Goal: Task Accomplishment & Management: Complete application form

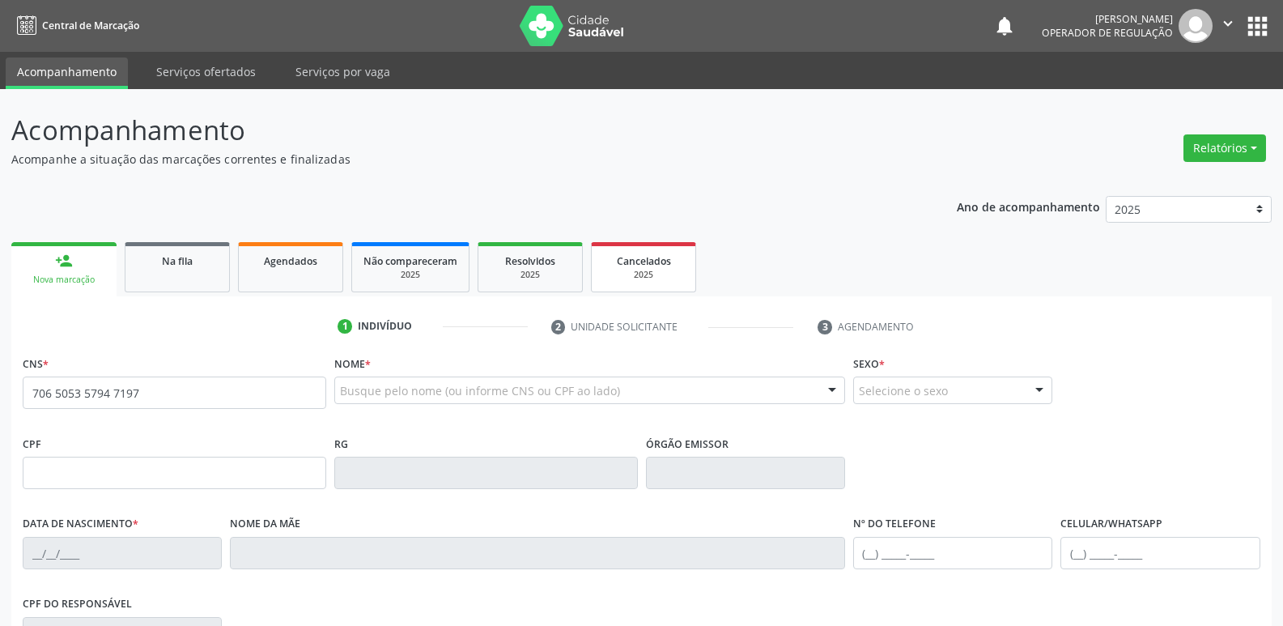
type input "706 5053 5794 7197"
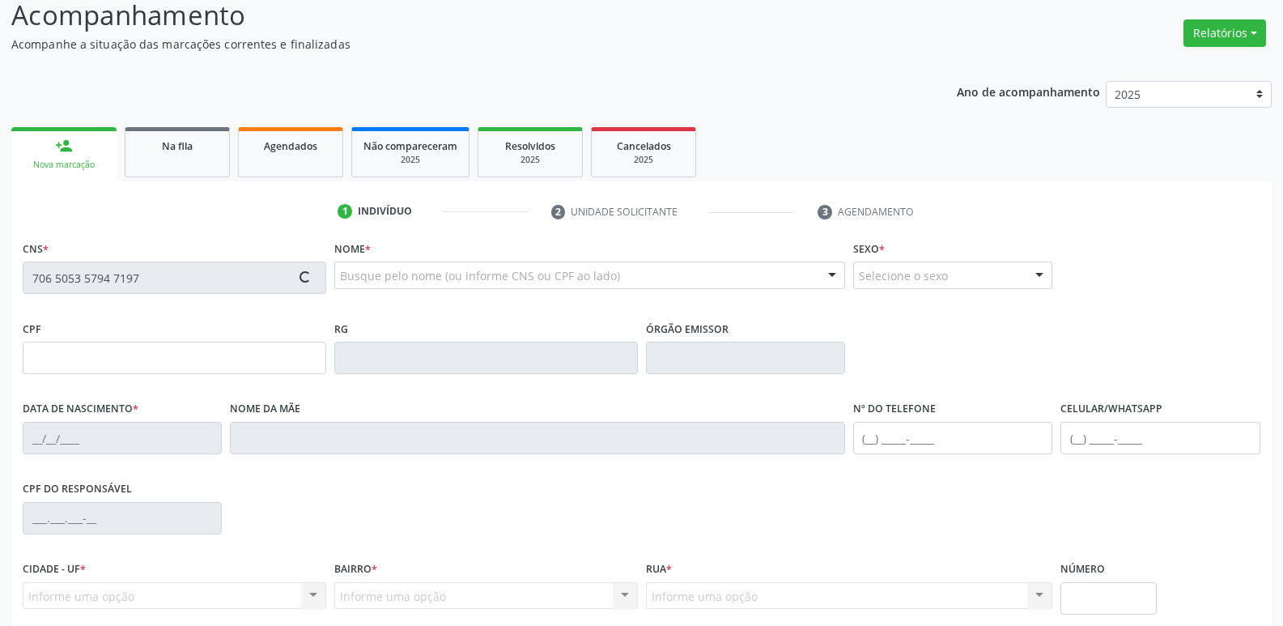
scroll to position [252, 0]
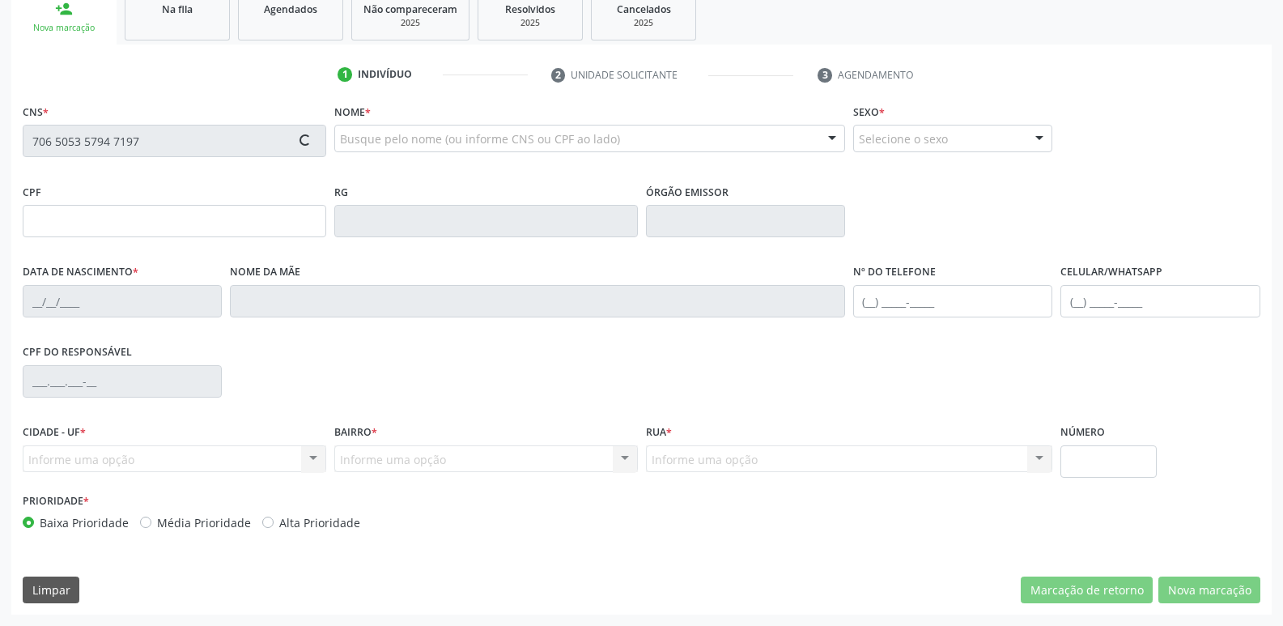
type input "414.379.004-10"
type input "[DATE]"
type input "[PERSON_NAME]"
type input "[PHONE_NUMBER]"
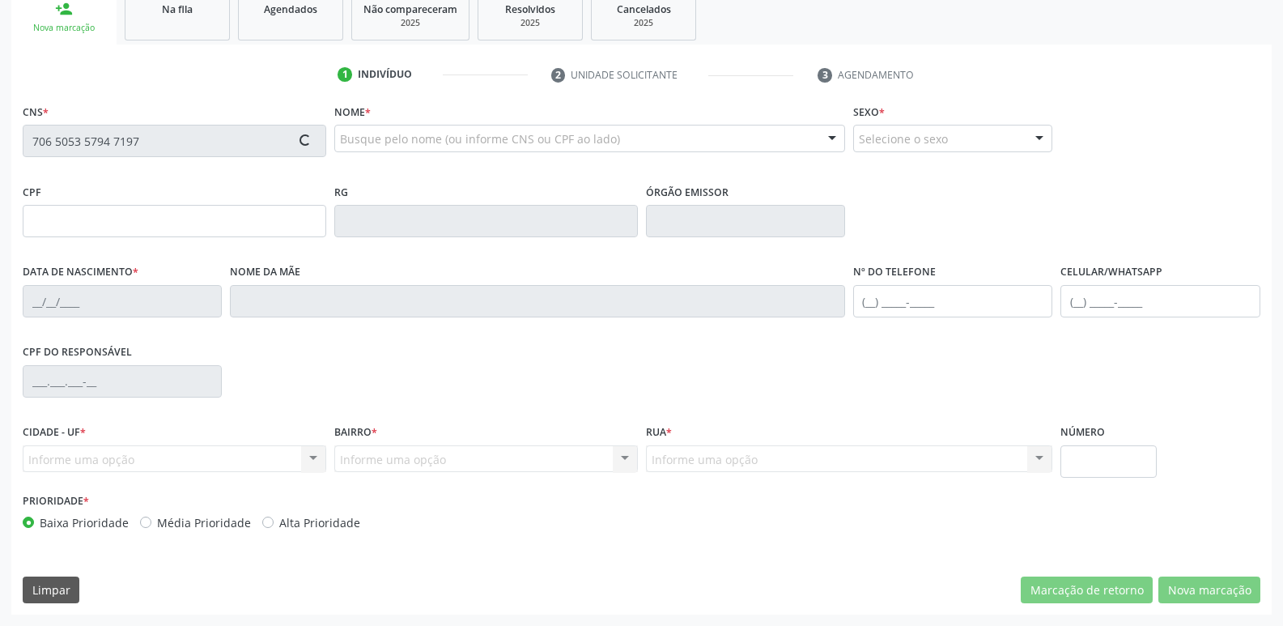
type input "503.801.844-00"
type input "171"
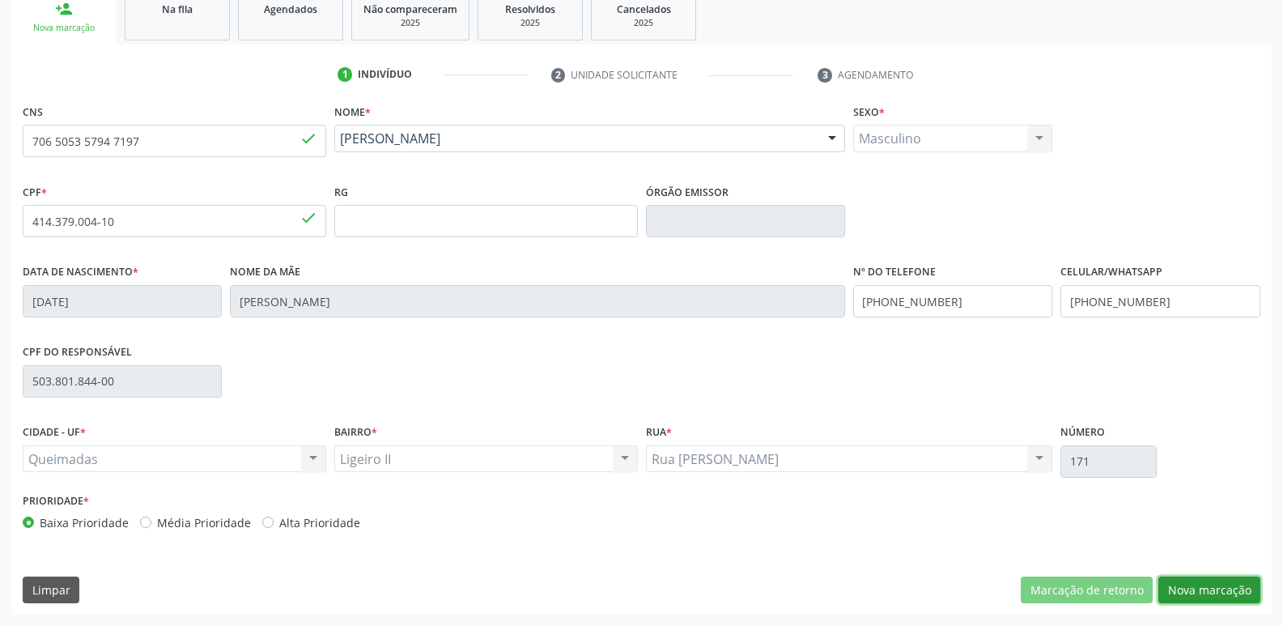
click at [1201, 581] on button "Nova marcação" at bounding box center [1210, 591] width 102 height 28
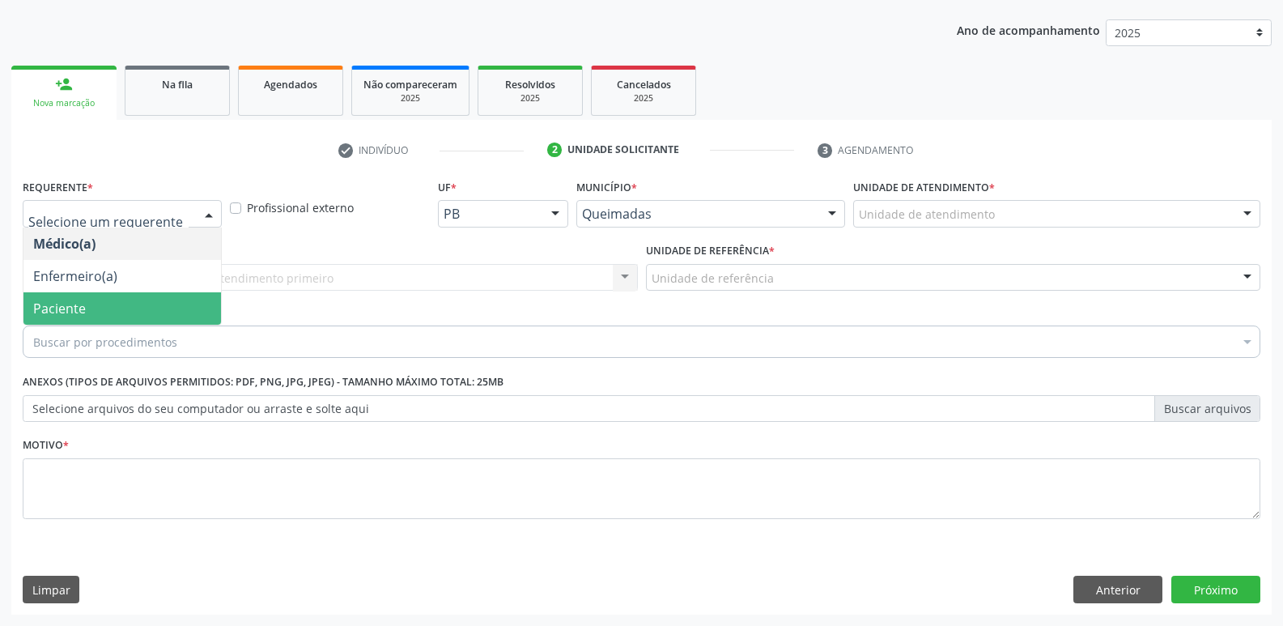
click at [89, 295] on span "Paciente" at bounding box center [122, 308] width 198 height 32
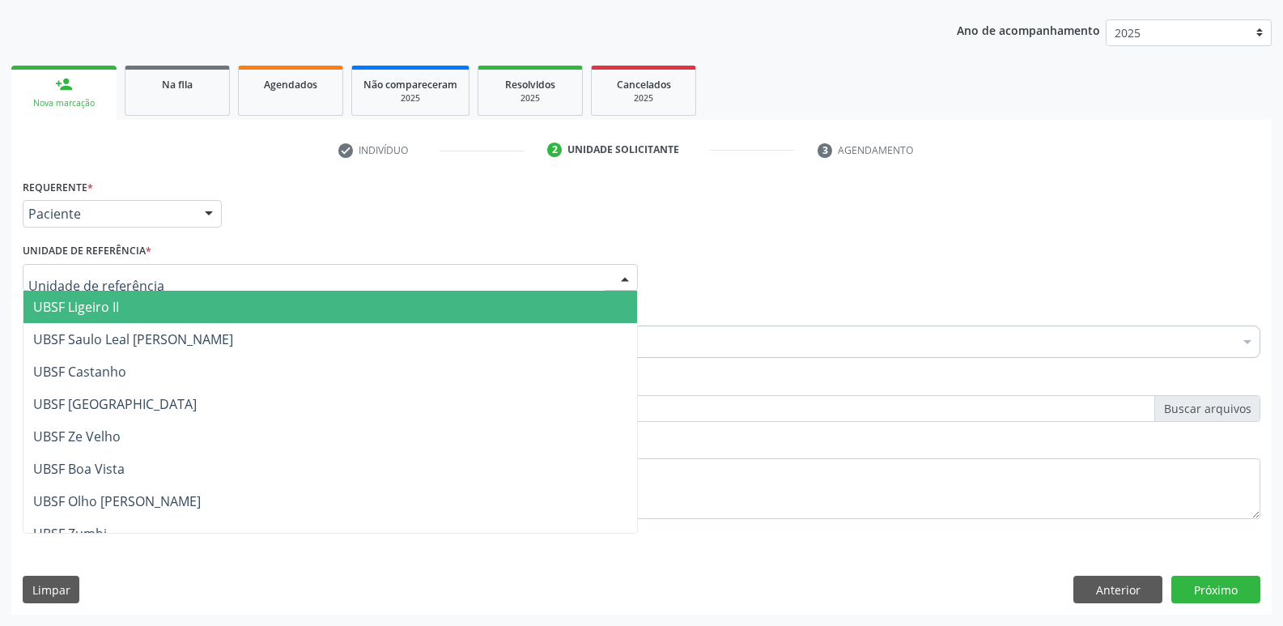
click at [130, 305] on span "UBSF Ligeiro II" at bounding box center [330, 307] width 614 height 32
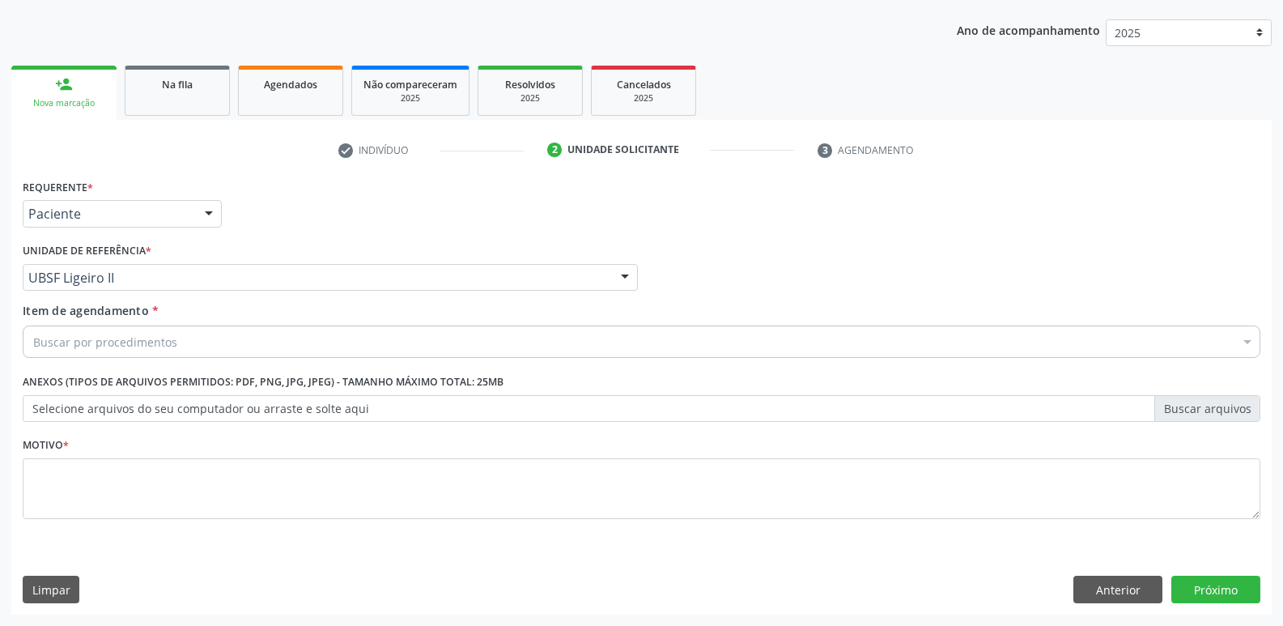
click at [113, 351] on div "Buscar por procedimentos" at bounding box center [642, 342] width 1238 height 32
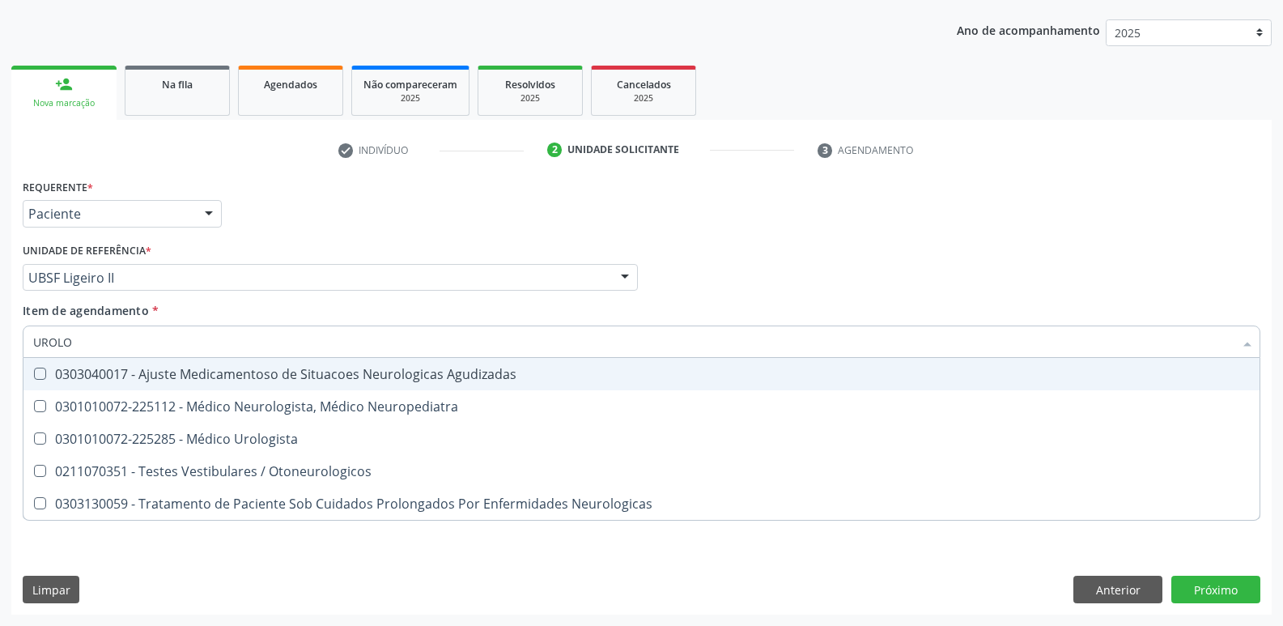
type input "UROLOG"
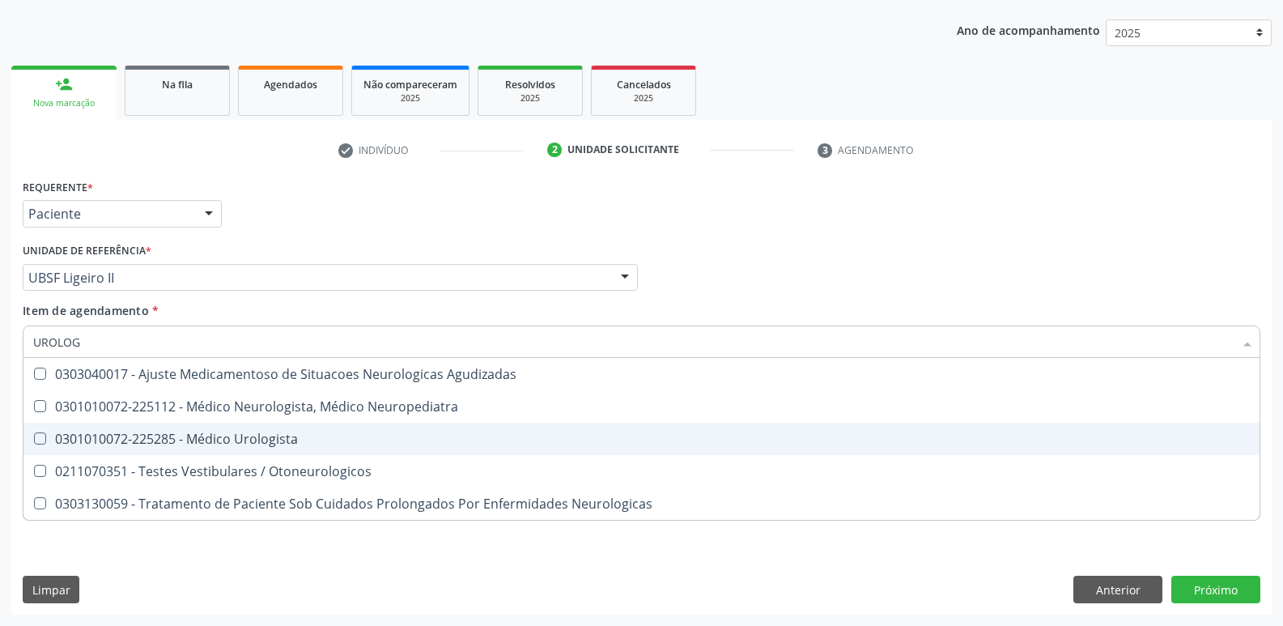
click at [200, 432] on div "0301010072-225285 - Médico Urologista" at bounding box center [641, 438] width 1217 height 13
checkbox Urologista "true"
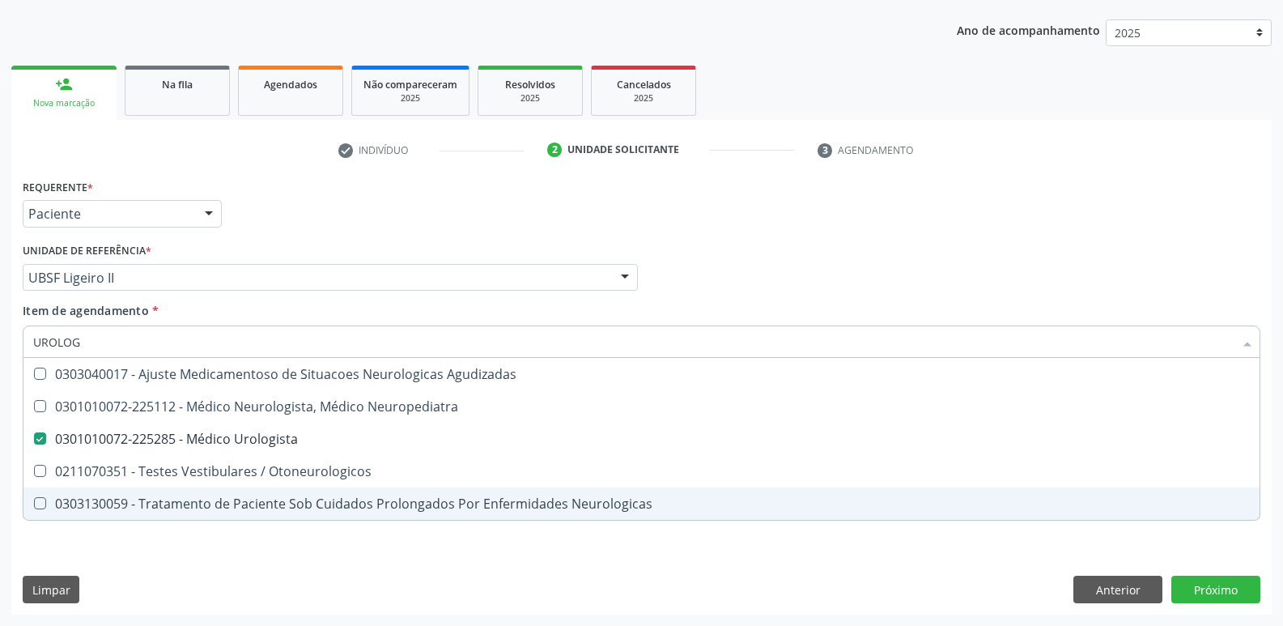
drag, startPoint x: 260, startPoint y: 589, endPoint x: 300, endPoint y: 513, distance: 85.8
click at [267, 570] on div "Requerente * Paciente Médico(a) Enfermeiro(a) Paciente Nenhum resultado encontr…" at bounding box center [641, 395] width 1261 height 440
checkbox Neuropediatra "true"
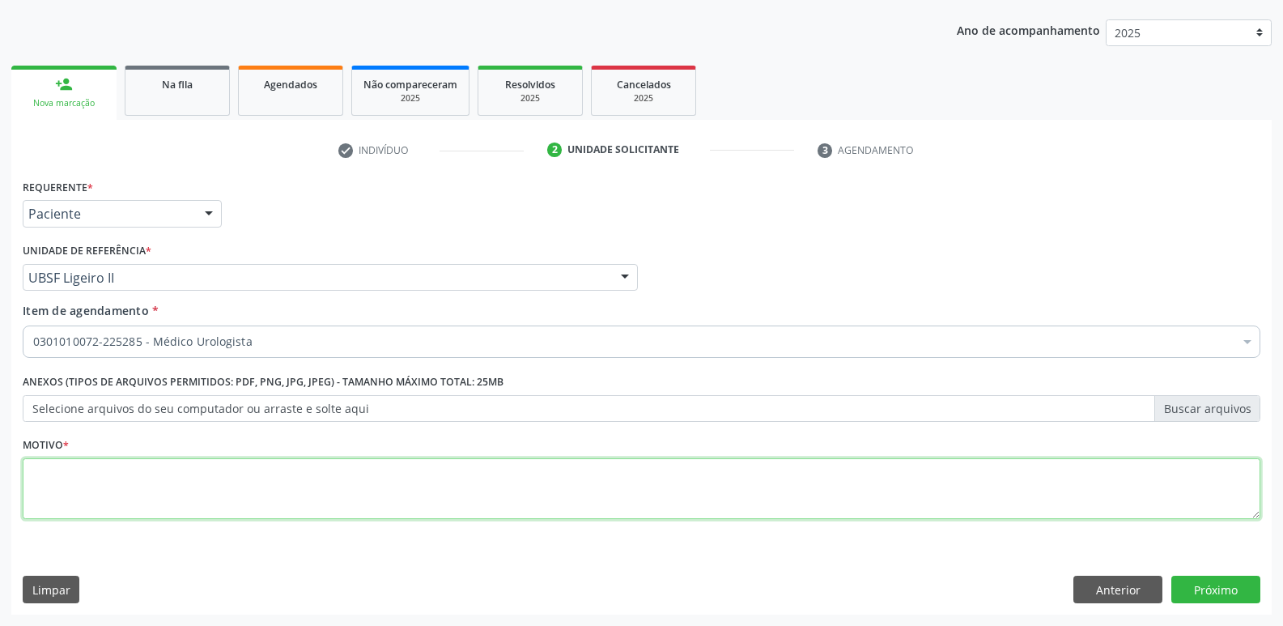
click at [309, 475] on textarea at bounding box center [642, 489] width 1238 height 62
paste textarea "706 5053 5794 7197"
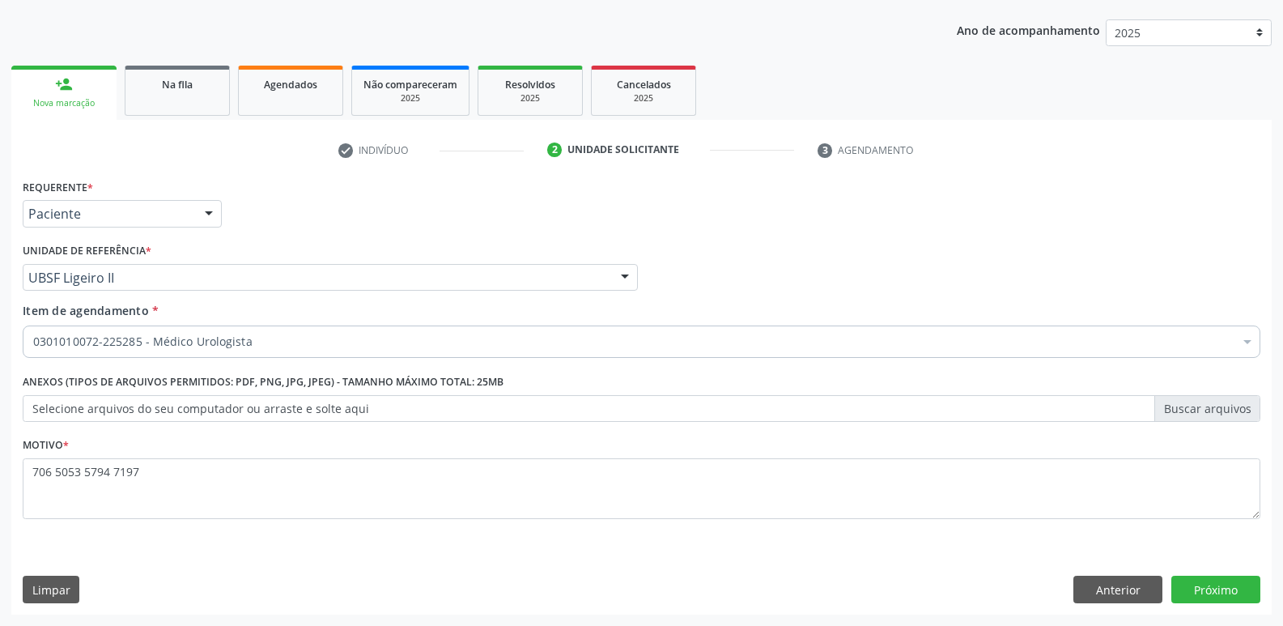
click at [986, 591] on div "Limpar Anterior Próximo" at bounding box center [642, 590] width 1238 height 28
click at [1202, 585] on button "Próximo" at bounding box center [1216, 590] width 89 height 28
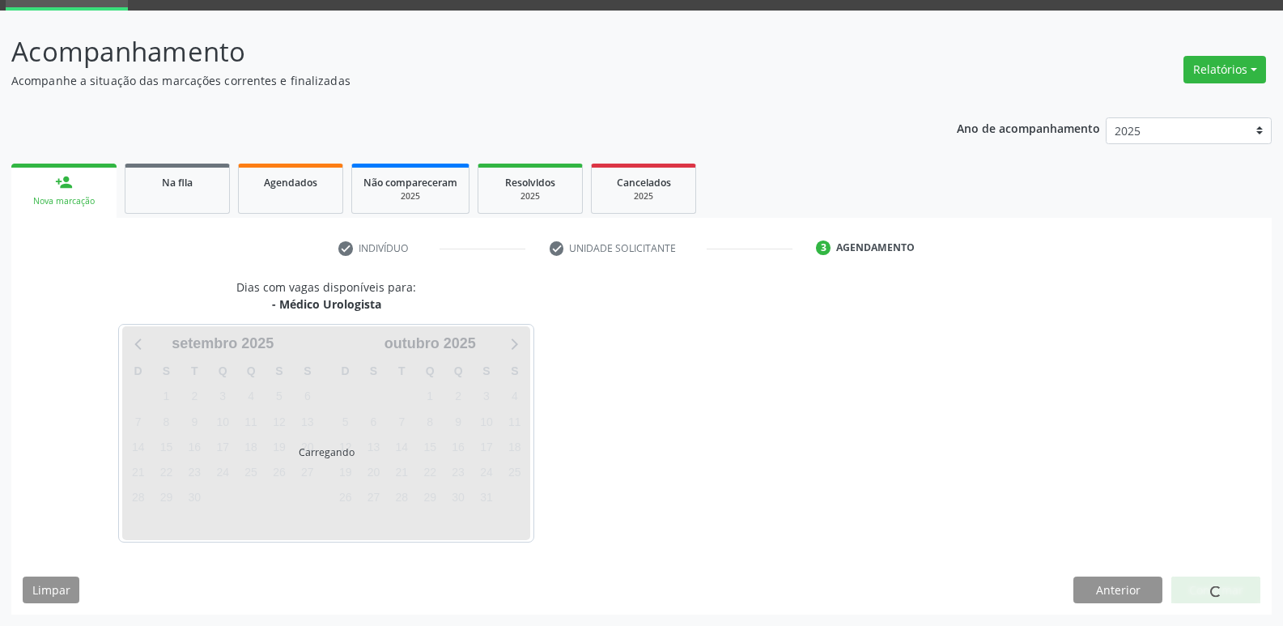
scroll to position [79, 0]
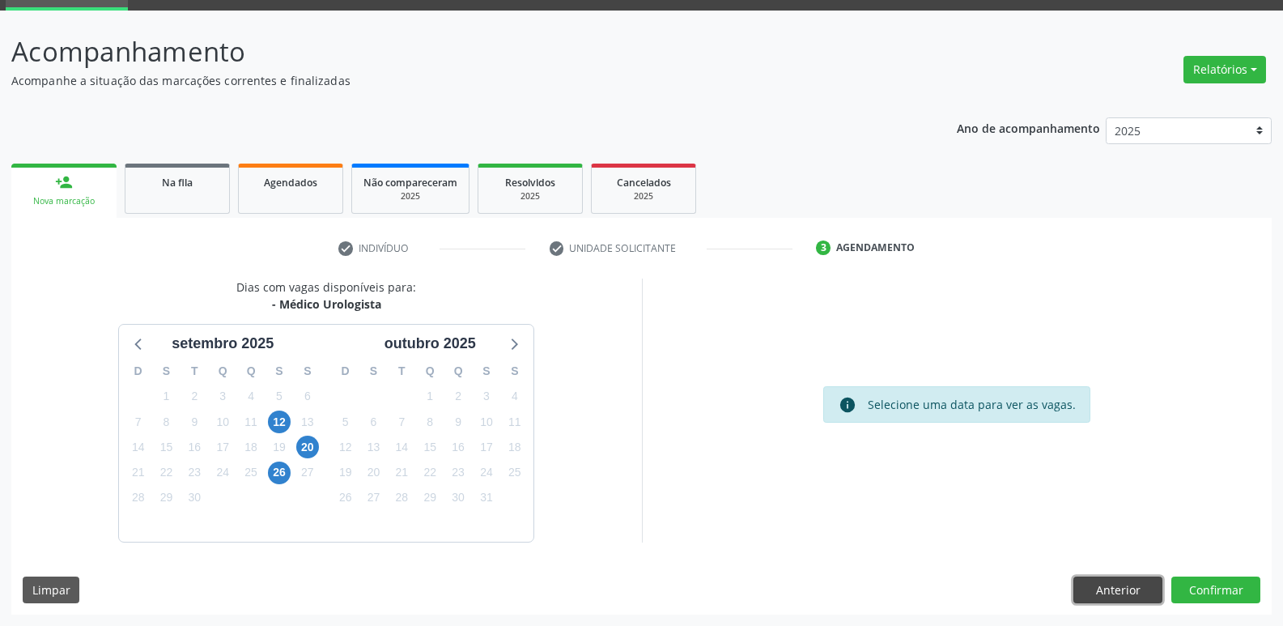
click at [1135, 599] on button "Anterior" at bounding box center [1118, 591] width 89 height 28
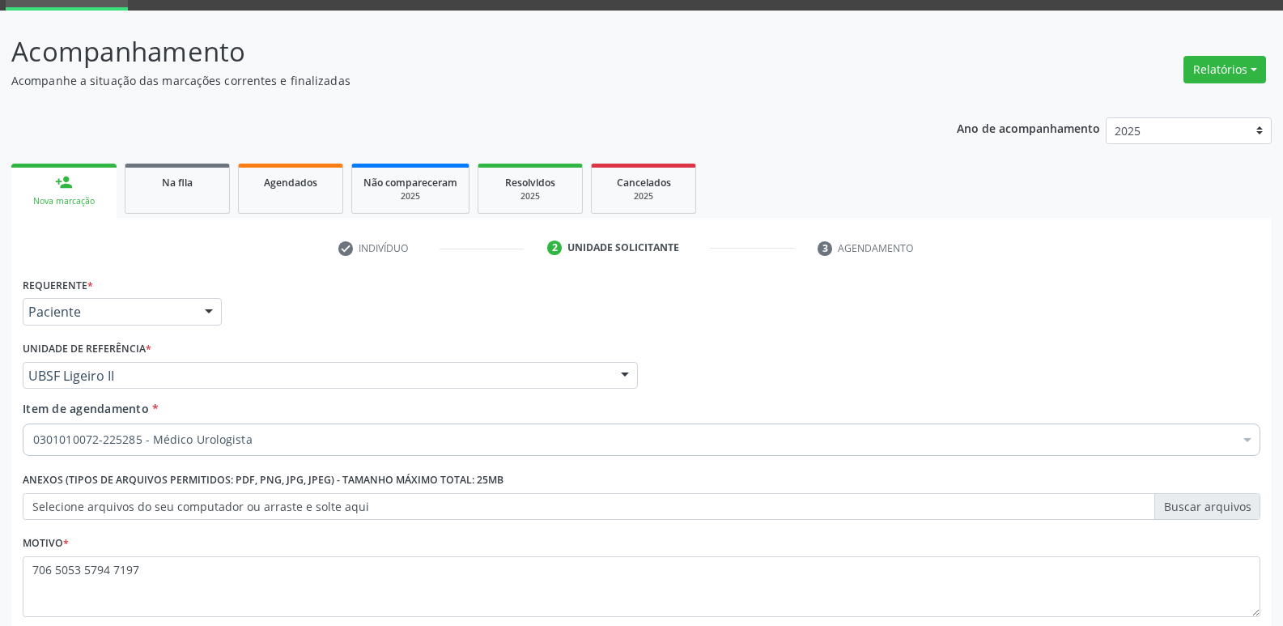
drag, startPoint x: 164, startPoint y: 549, endPoint x: 160, endPoint y: 562, distance: 13.6
click at [160, 558] on div "Motivo * 706 5053 5794 7197" at bounding box center [642, 574] width 1238 height 86
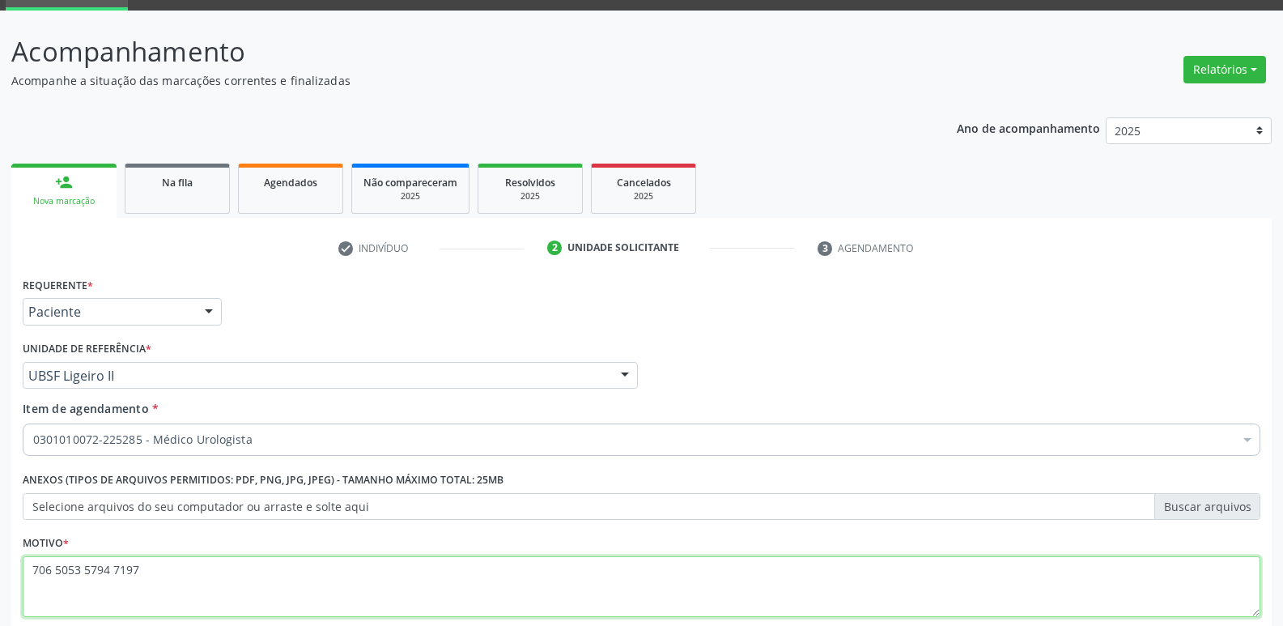
drag, startPoint x: 163, startPoint y: 565, endPoint x: 61, endPoint y: 581, distance: 103.2
click at [0, 12] on div "Acompanhamento Acompanhe a situação das marcações correntes e finalizadas Relat…" at bounding box center [641, 367] width 1283 height 713
type textarea "7"
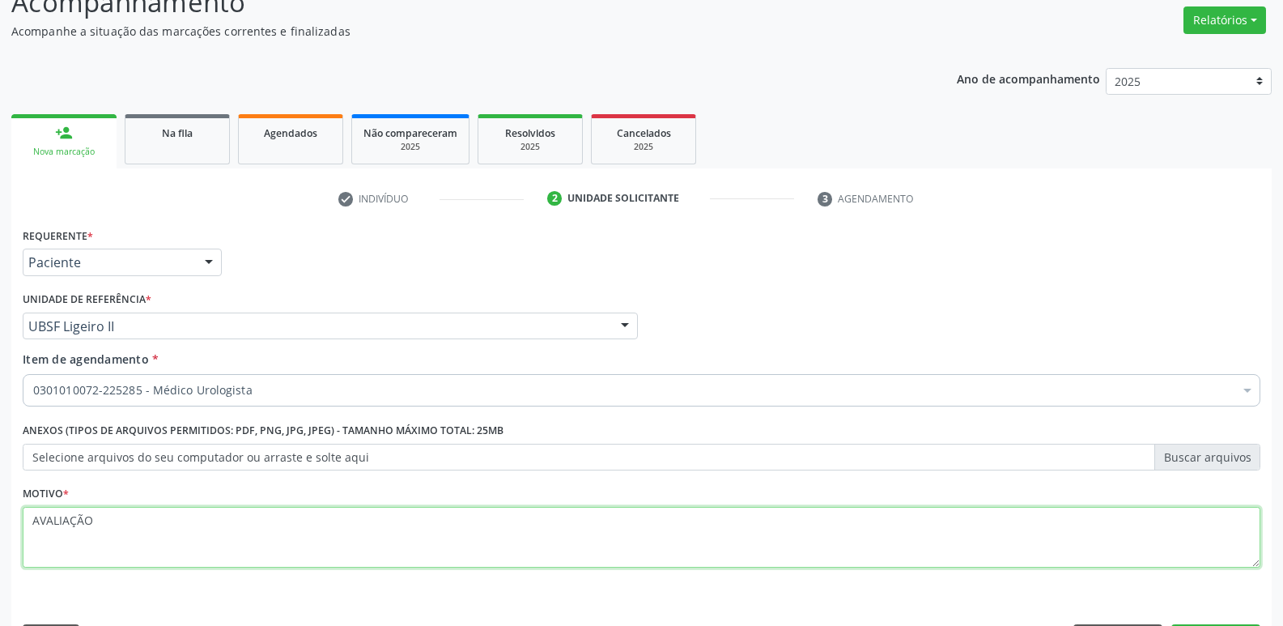
scroll to position [177, 0]
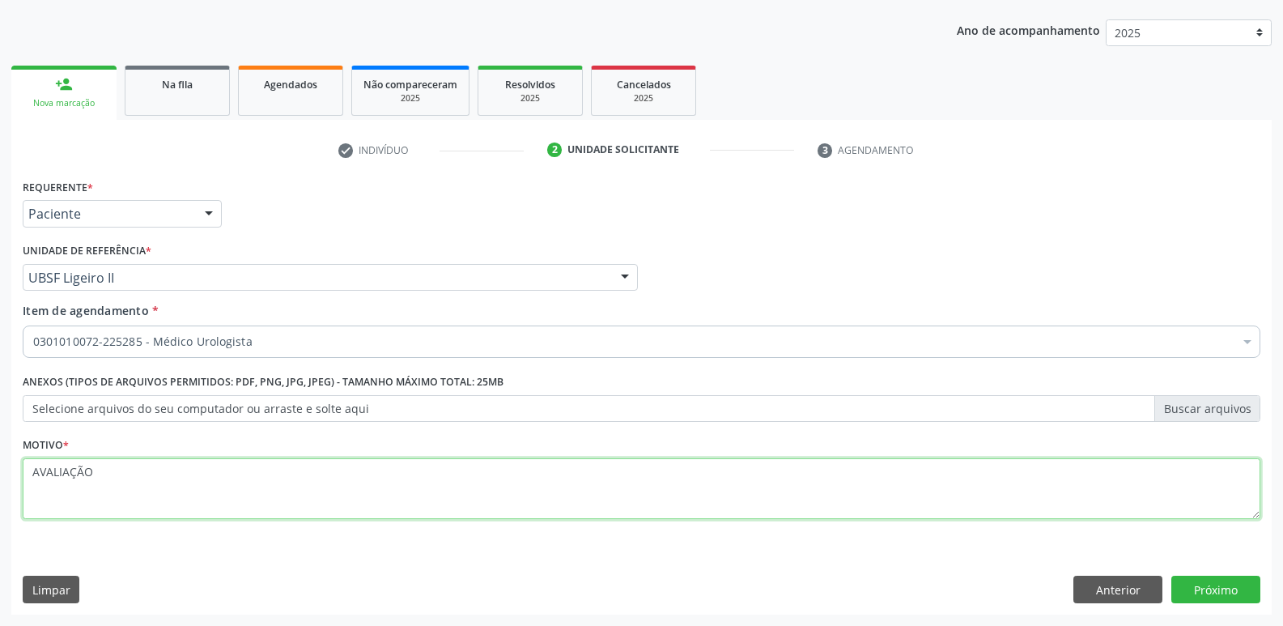
click at [70, 477] on textarea "AVALIAÇÃO" at bounding box center [642, 489] width 1238 height 62
click at [70, 479] on textarea "AVALIAÇÃO" at bounding box center [642, 489] width 1238 height 62
click at [53, 472] on textarea "AVALIAÇÃO" at bounding box center [642, 489] width 1238 height 62
drag, startPoint x: 113, startPoint y: 476, endPoint x: 0, endPoint y: 462, distance: 114.3
click at [0, 462] on div "Acompanhamento Acompanhe a situação das marcações correntes e finalizadas Relat…" at bounding box center [641, 269] width 1283 height 713
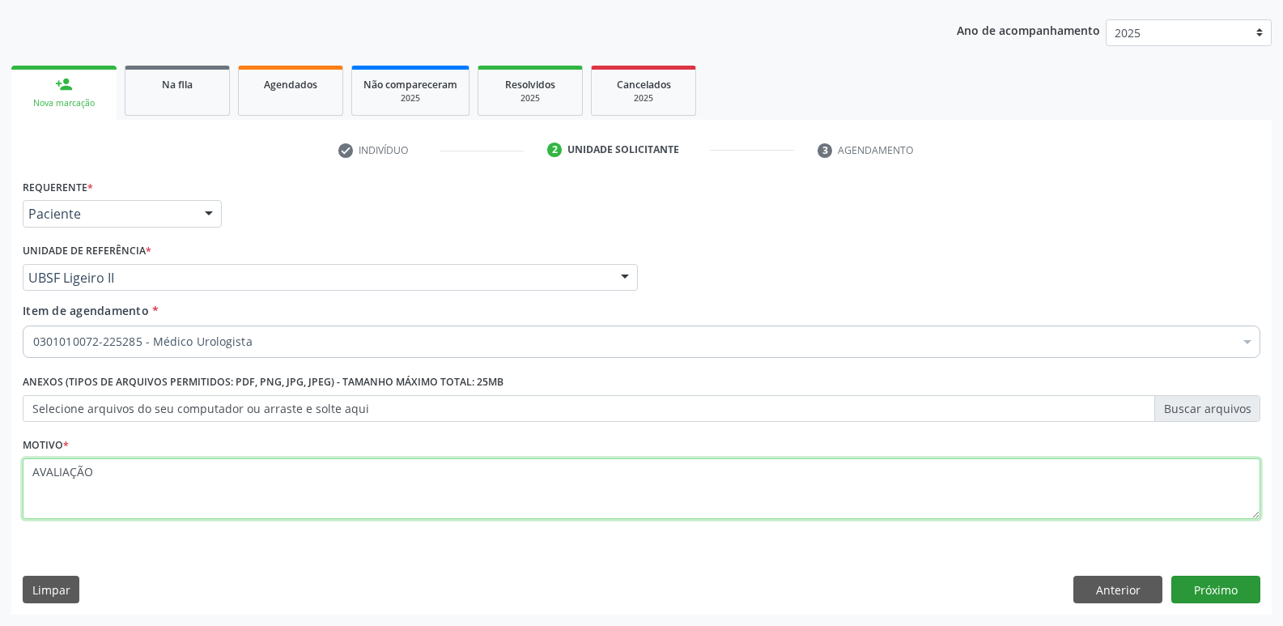
type textarea "AVALIAÇÃO"
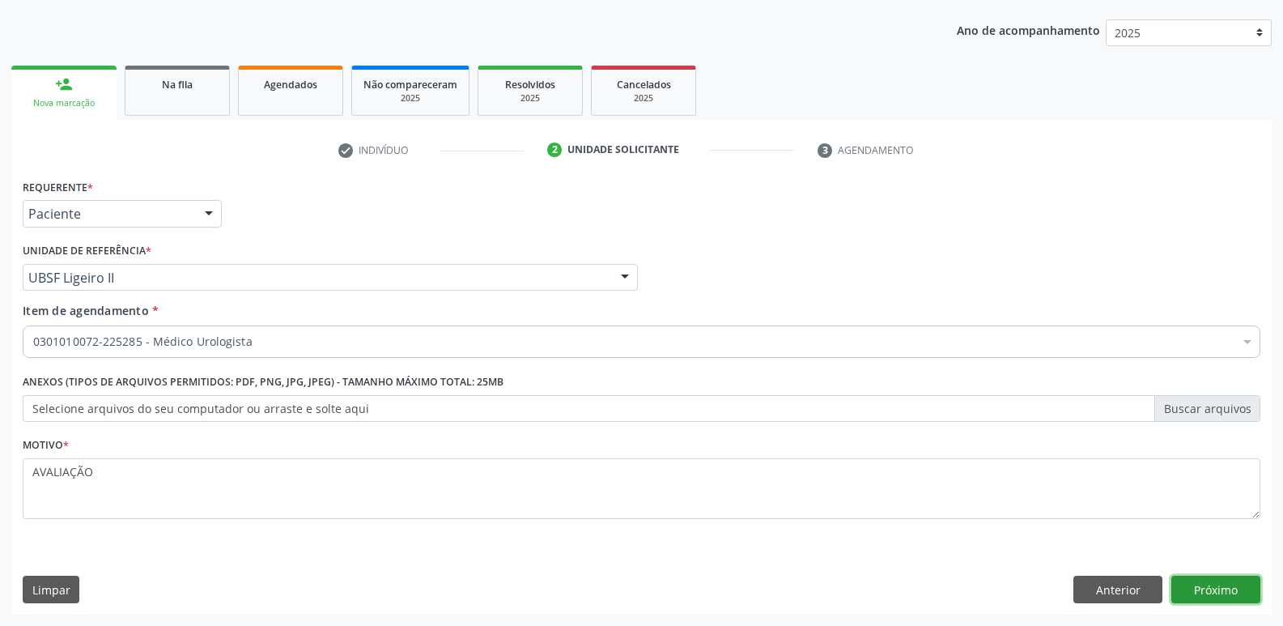
click at [1244, 585] on button "Próximo" at bounding box center [1216, 590] width 89 height 28
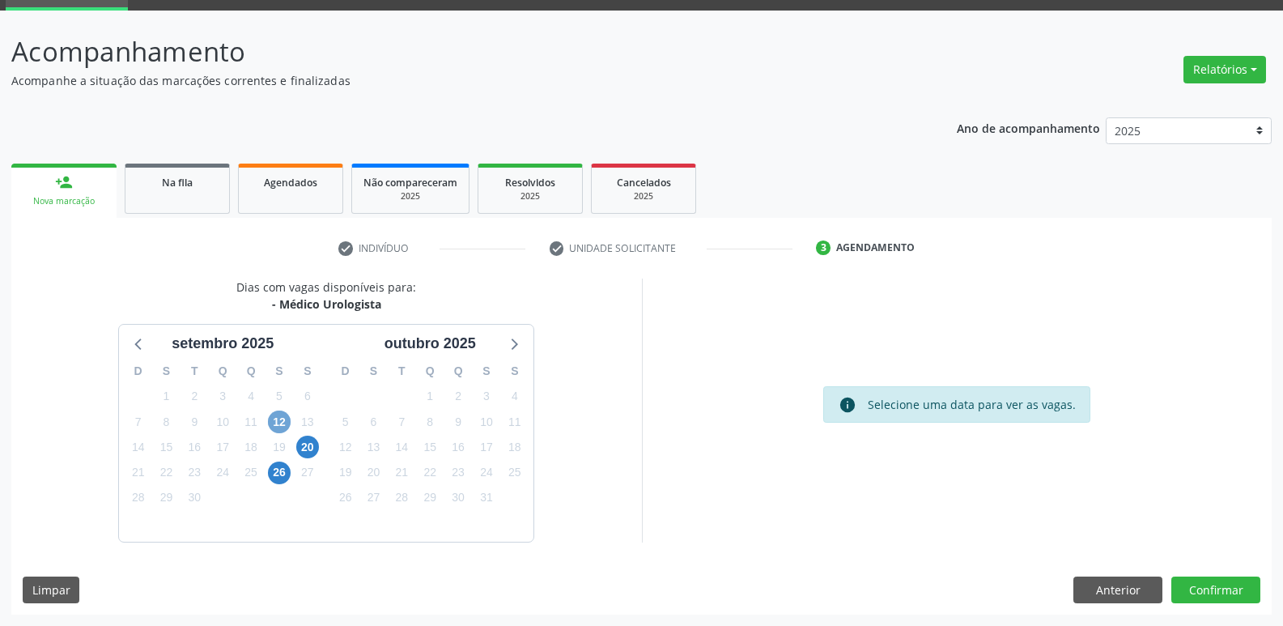
click at [285, 422] on span "12" at bounding box center [279, 422] width 23 height 23
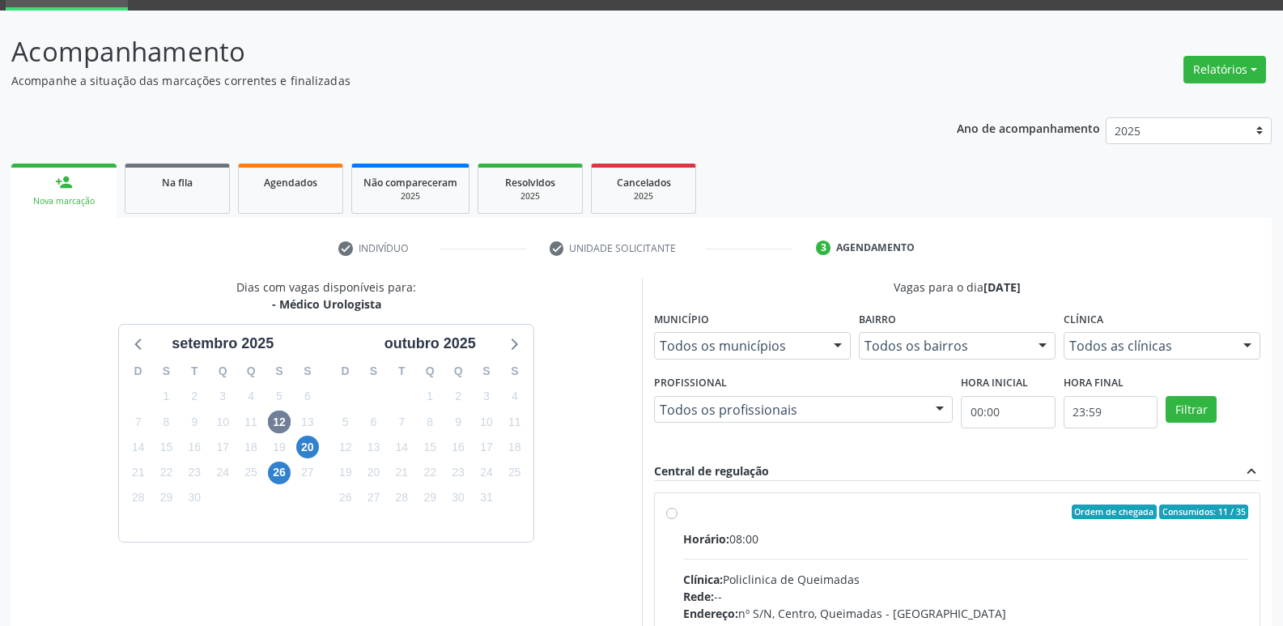
drag, startPoint x: 1053, startPoint y: 534, endPoint x: 1125, endPoint y: 407, distance: 145.7
click at [1061, 520] on label "Ordem de chegada Consumidos: 11 / 35 Horário: 08:00 Clínica: Policlinica de Que…" at bounding box center [966, 628] width 566 height 249
click at [678, 519] on input "Ordem de chegada Consumidos: 11 / 35 Horário: 08:00 Clínica: Policlinica de Que…" at bounding box center [671, 511] width 11 height 15
radio input "true"
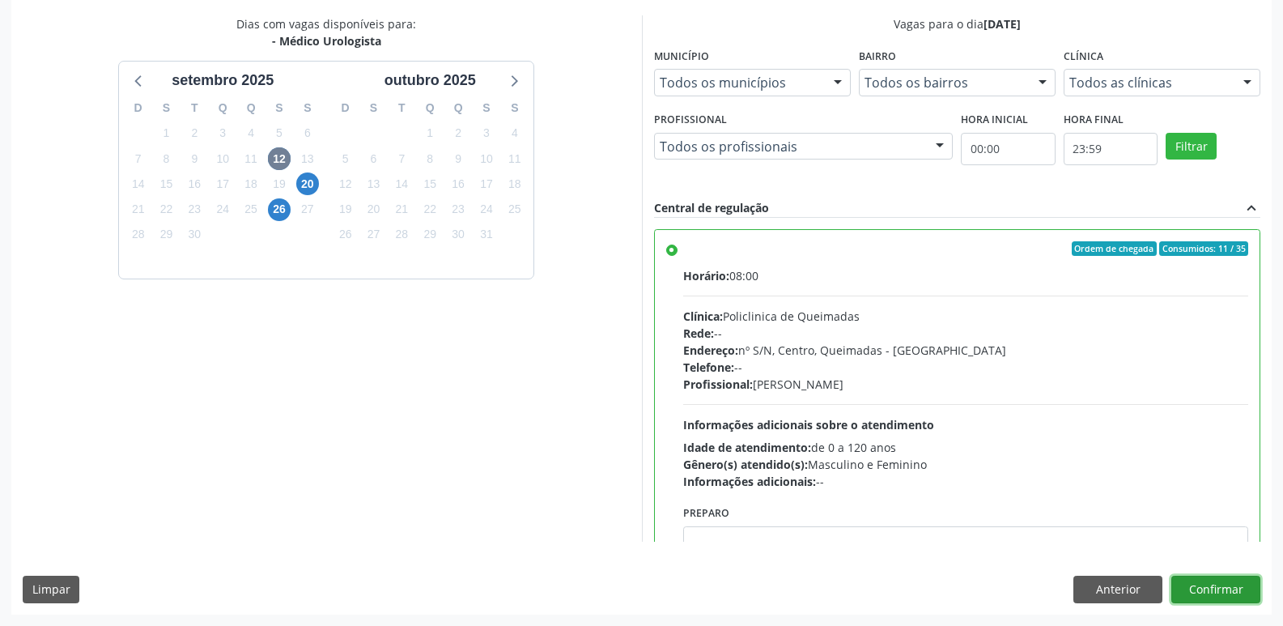
click at [1209, 589] on button "Confirmar" at bounding box center [1216, 590] width 89 height 28
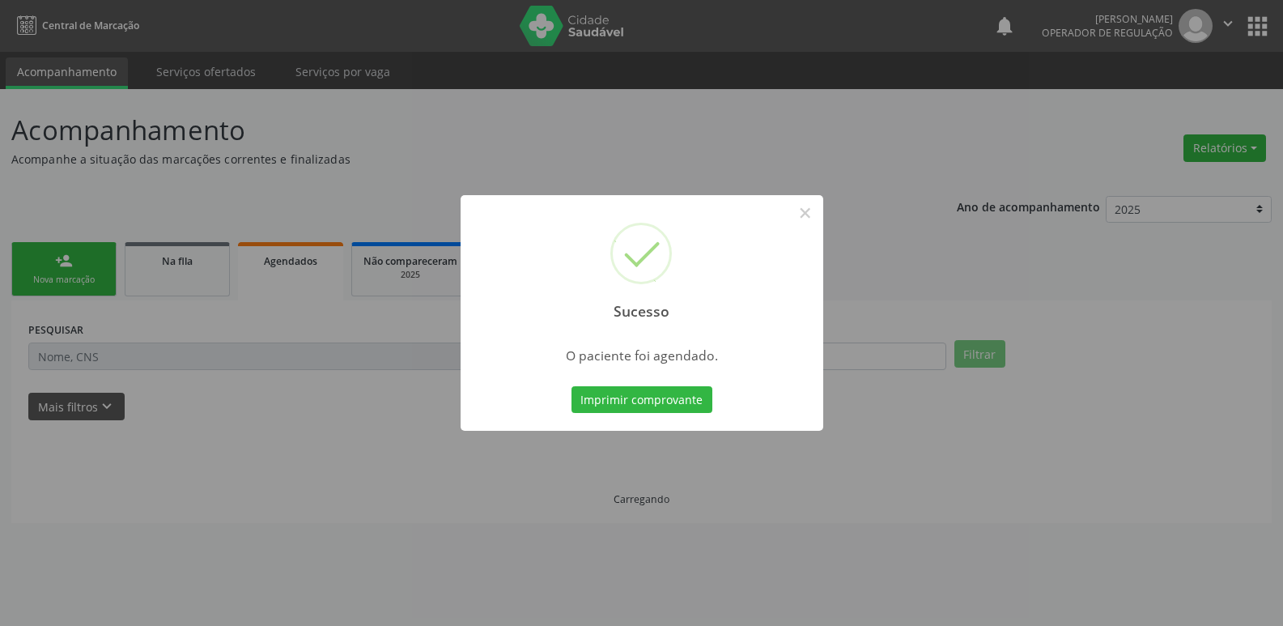
scroll to position [0, 0]
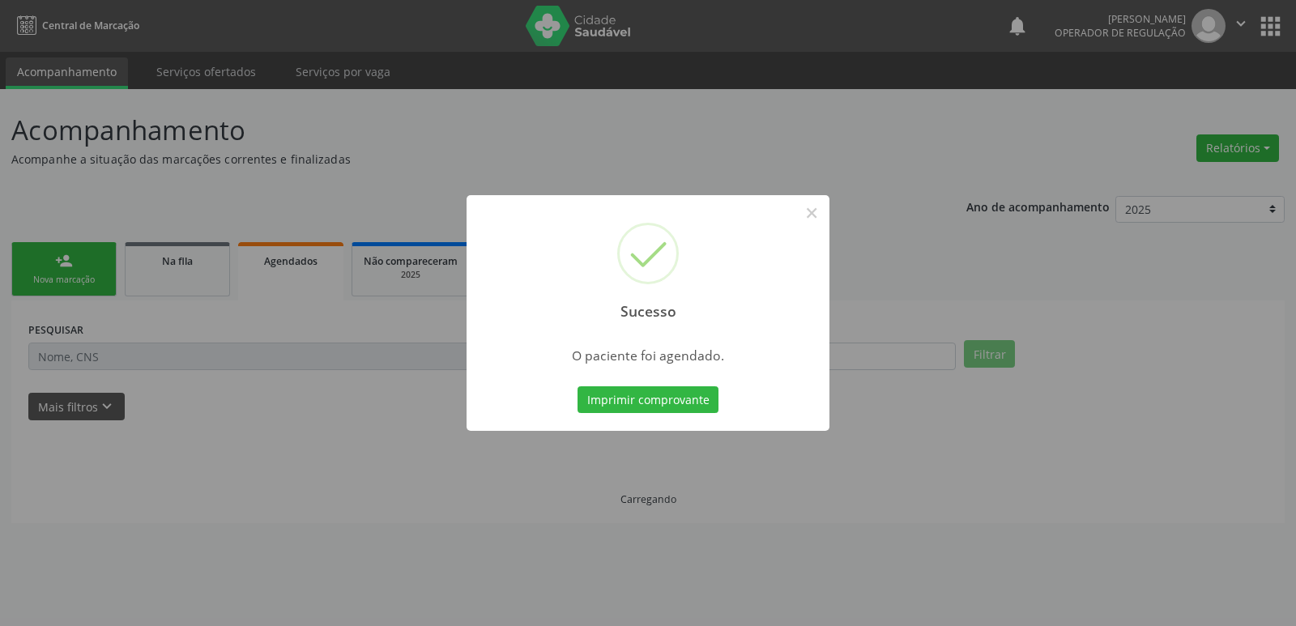
click at [577, 386] on button "Imprimir comprovante" at bounding box center [647, 400] width 141 height 28
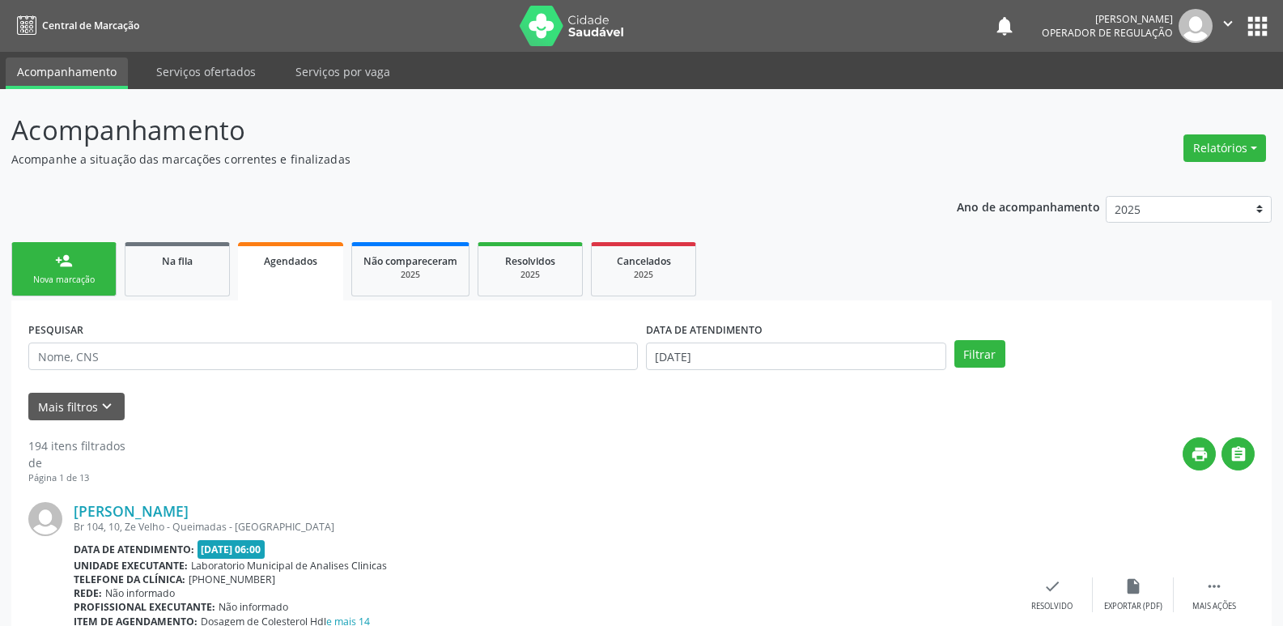
click at [96, 263] on link "person_add Nova marcação" at bounding box center [63, 269] width 105 height 54
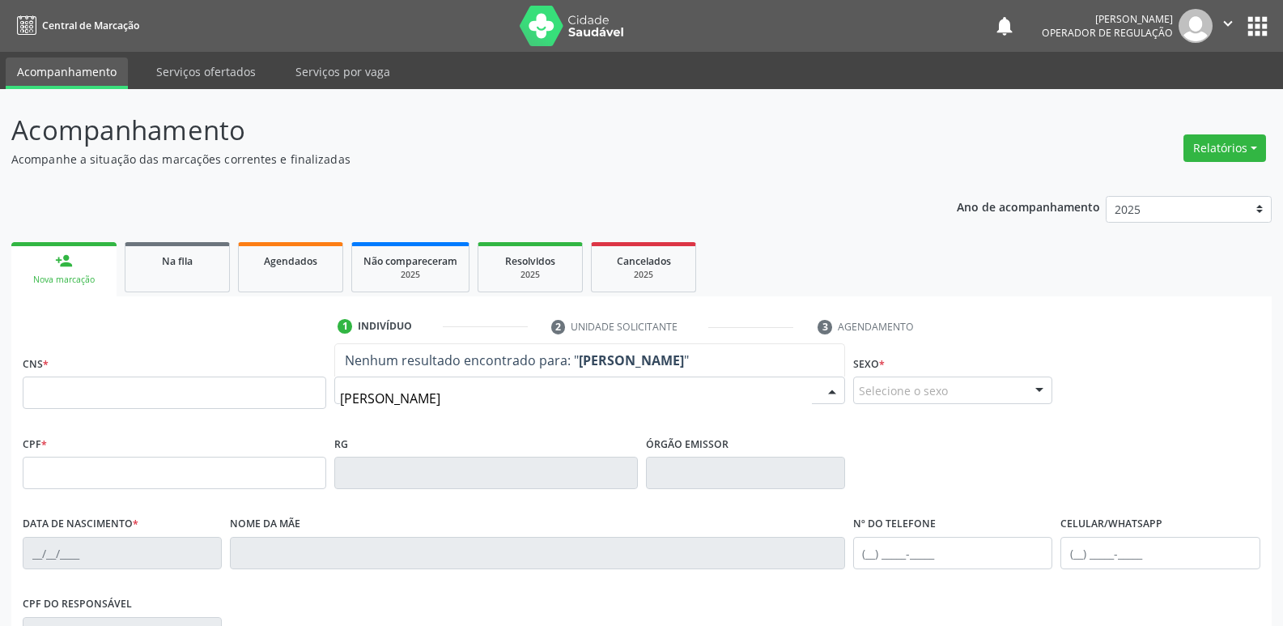
type input "[PERSON_NAME]"
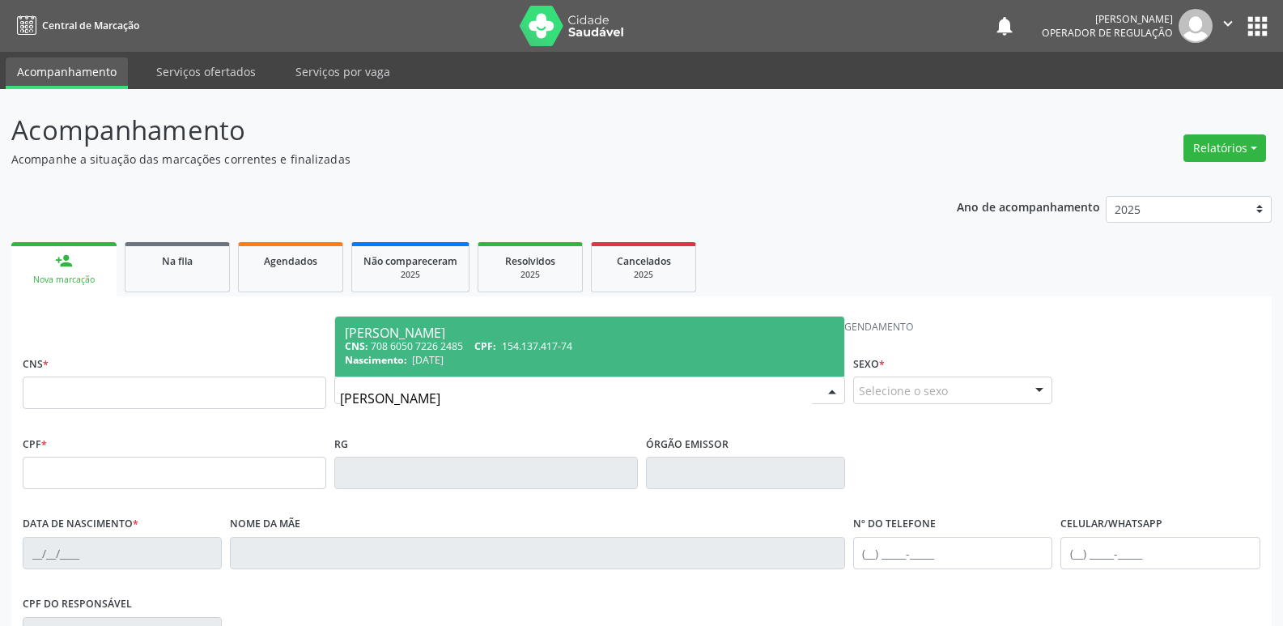
drag, startPoint x: 482, startPoint y: 354, endPoint x: 533, endPoint y: 366, distance: 52.4
click at [482, 354] on div "Nascimento: [DATE]" at bounding box center [590, 360] width 490 height 14
type input "708 6050 7226 2485"
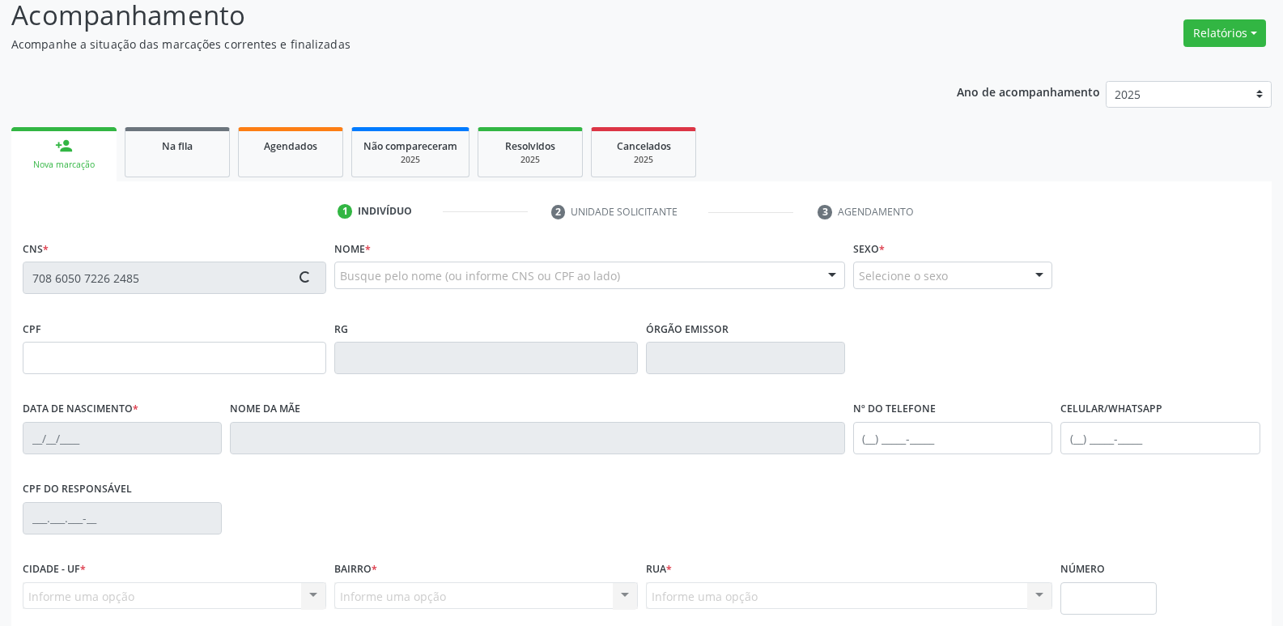
scroll to position [252, 0]
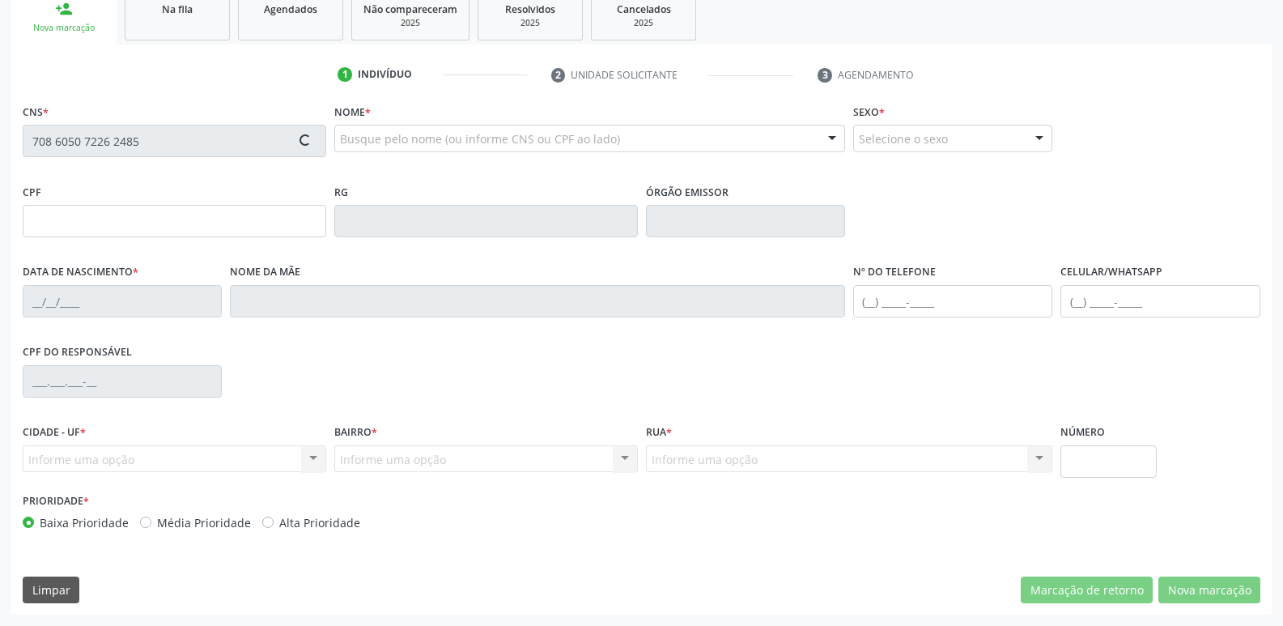
type input "154.137.417-74"
type input "[DATE]"
type input "[PERSON_NAME]"
type input "[PHONE_NUMBER]"
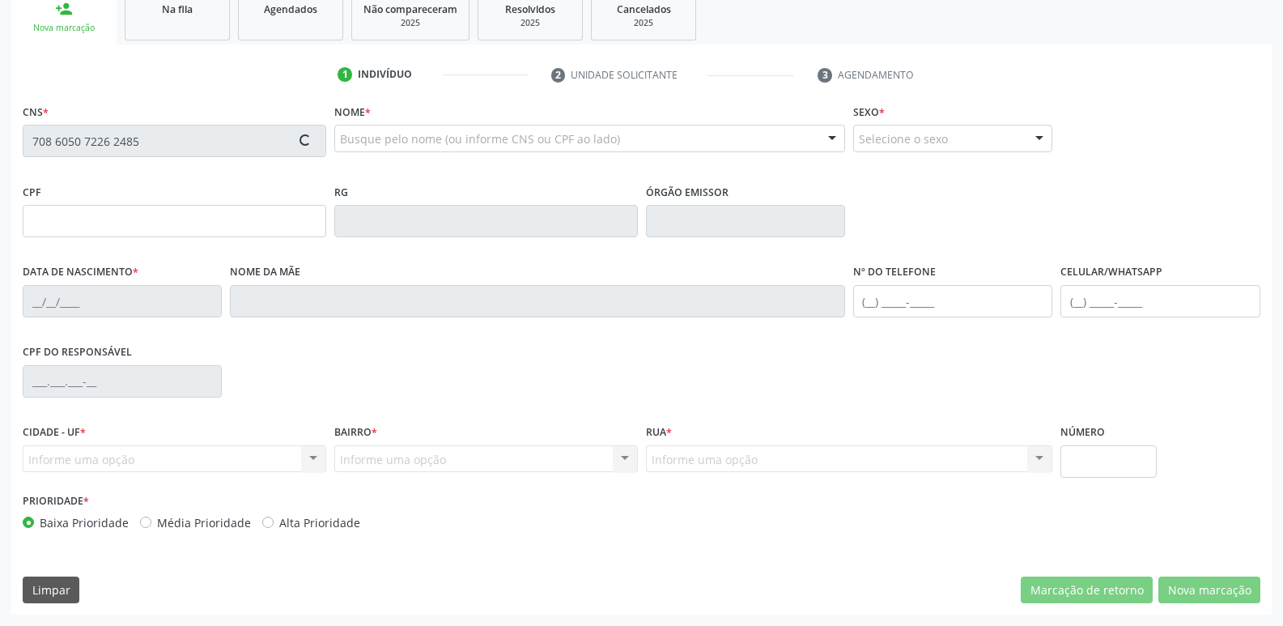
type input "860.269.337-00"
type input "70"
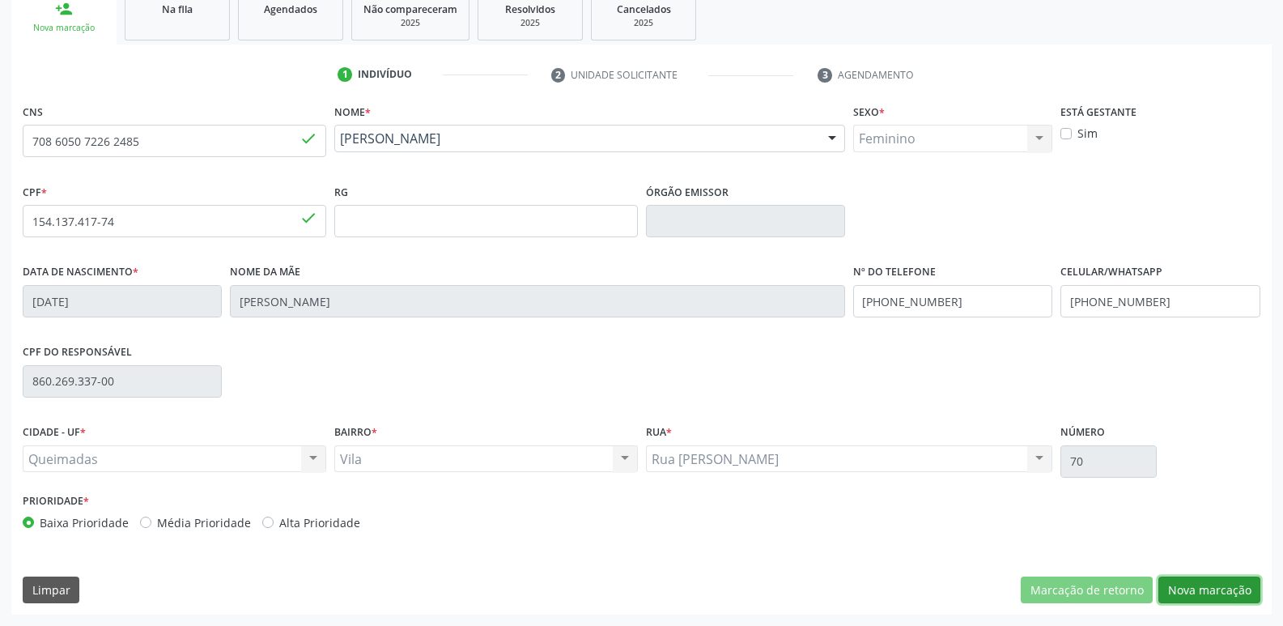
click at [1192, 584] on button "Nova marcação" at bounding box center [1210, 591] width 102 height 28
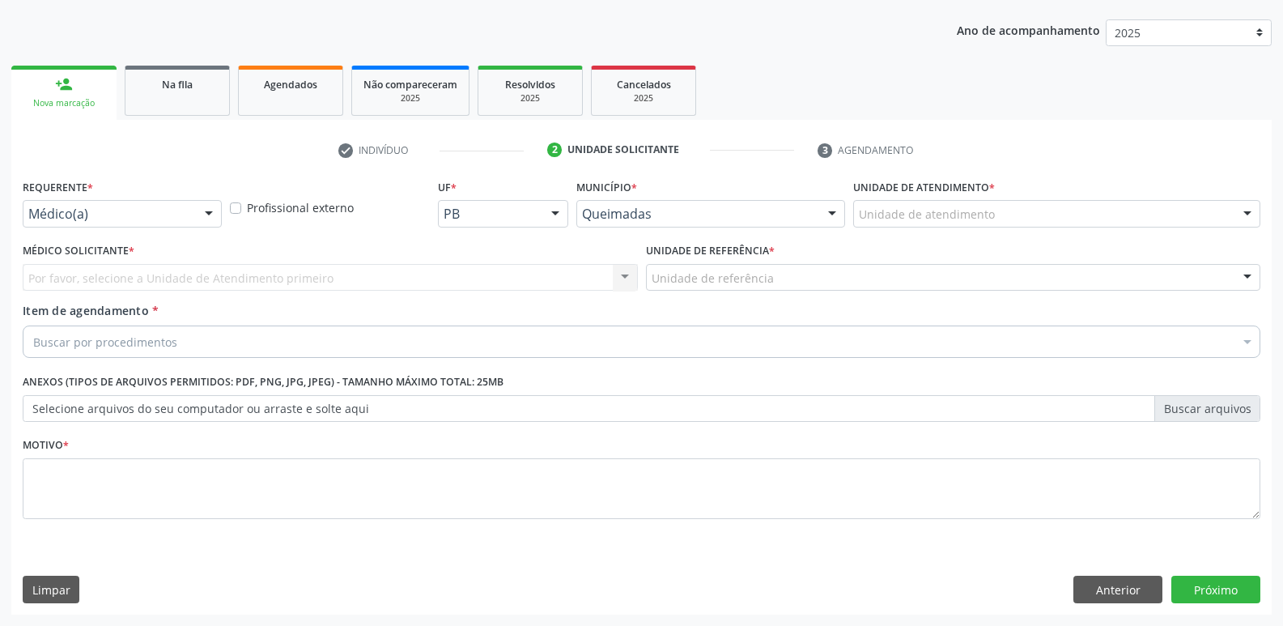
scroll to position [177, 0]
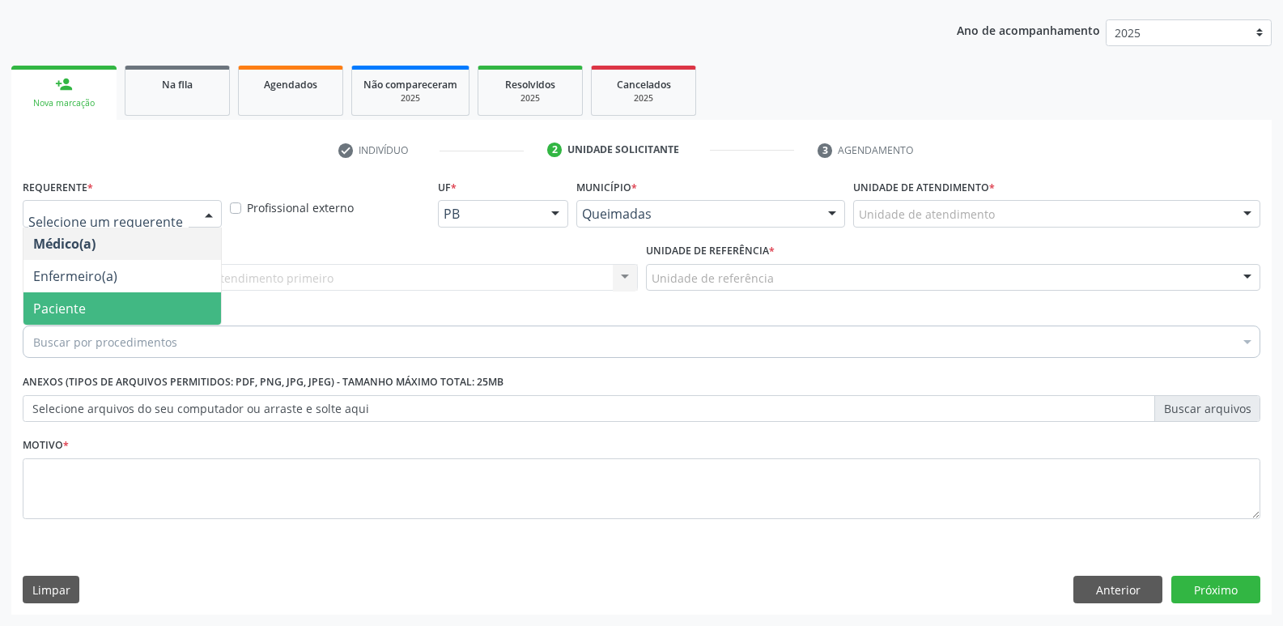
drag, startPoint x: 83, startPoint y: 303, endPoint x: 112, endPoint y: 292, distance: 30.5
click at [93, 300] on span "Paciente" at bounding box center [122, 308] width 198 height 32
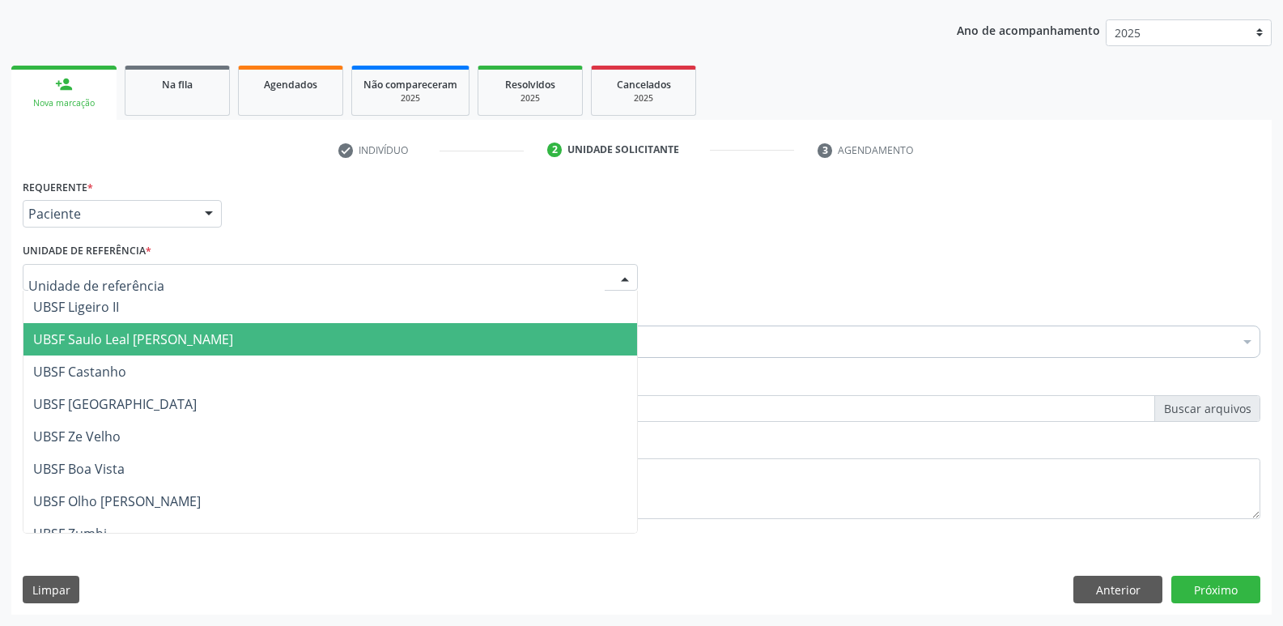
click at [100, 330] on span "UBSF Saulo Leal [PERSON_NAME]" at bounding box center [330, 339] width 614 height 32
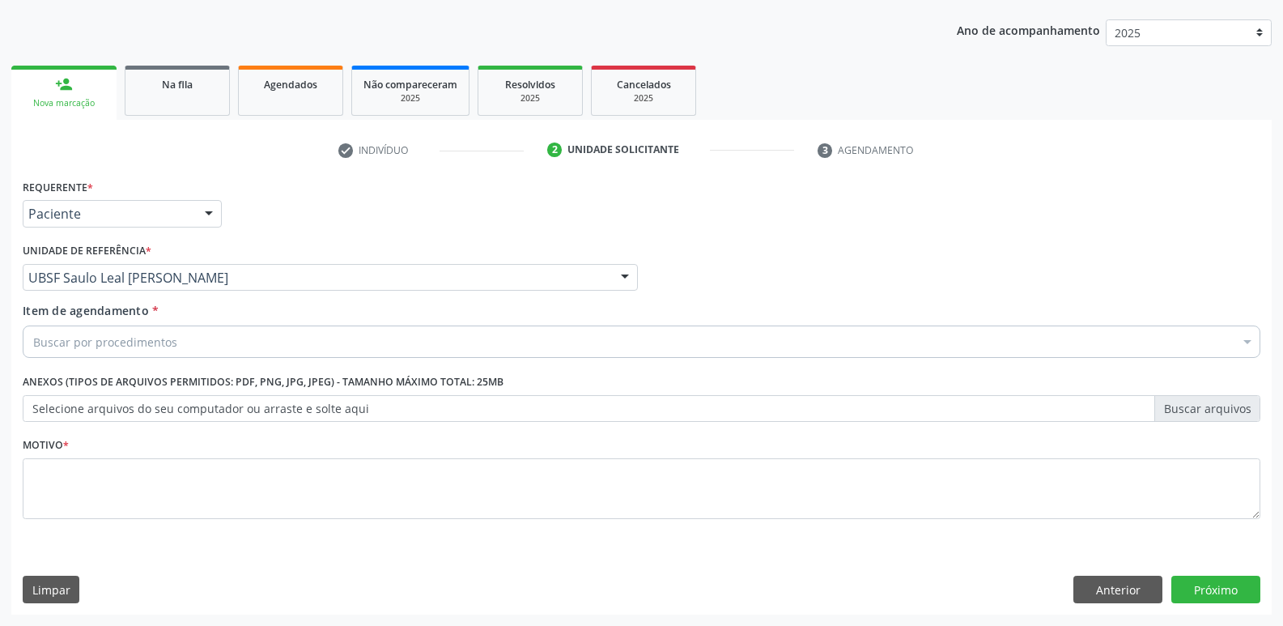
click at [90, 351] on div "Buscar por procedimentos" at bounding box center [642, 342] width 1238 height 32
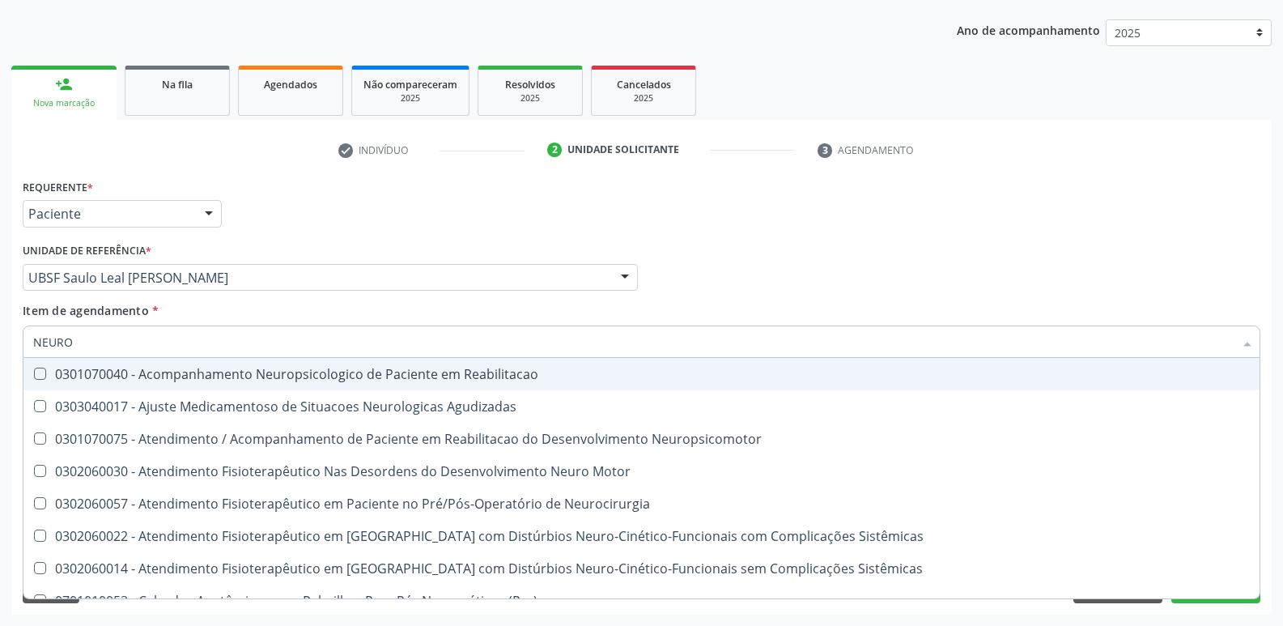
type input "NEUROC"
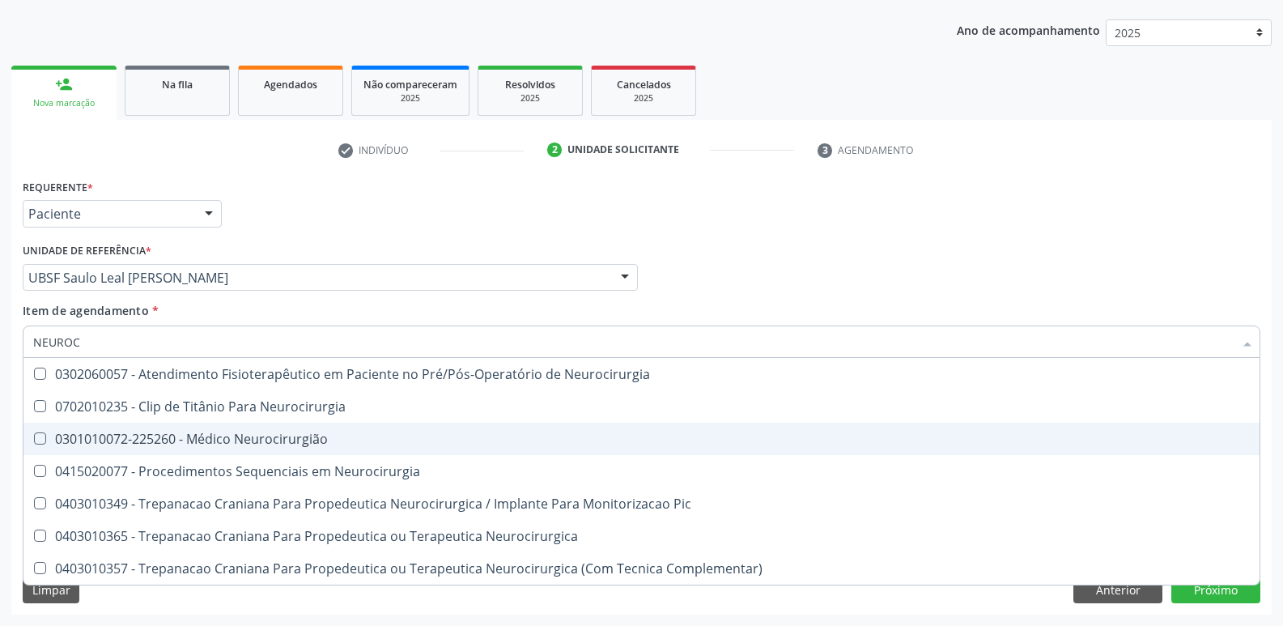
drag, startPoint x: 309, startPoint y: 435, endPoint x: 343, endPoint y: 414, distance: 40.0
click at [309, 433] on div "0301010072-225260 - Médico Neurocirurgião" at bounding box center [641, 438] width 1217 height 13
checkbox Neurocirurgião "true"
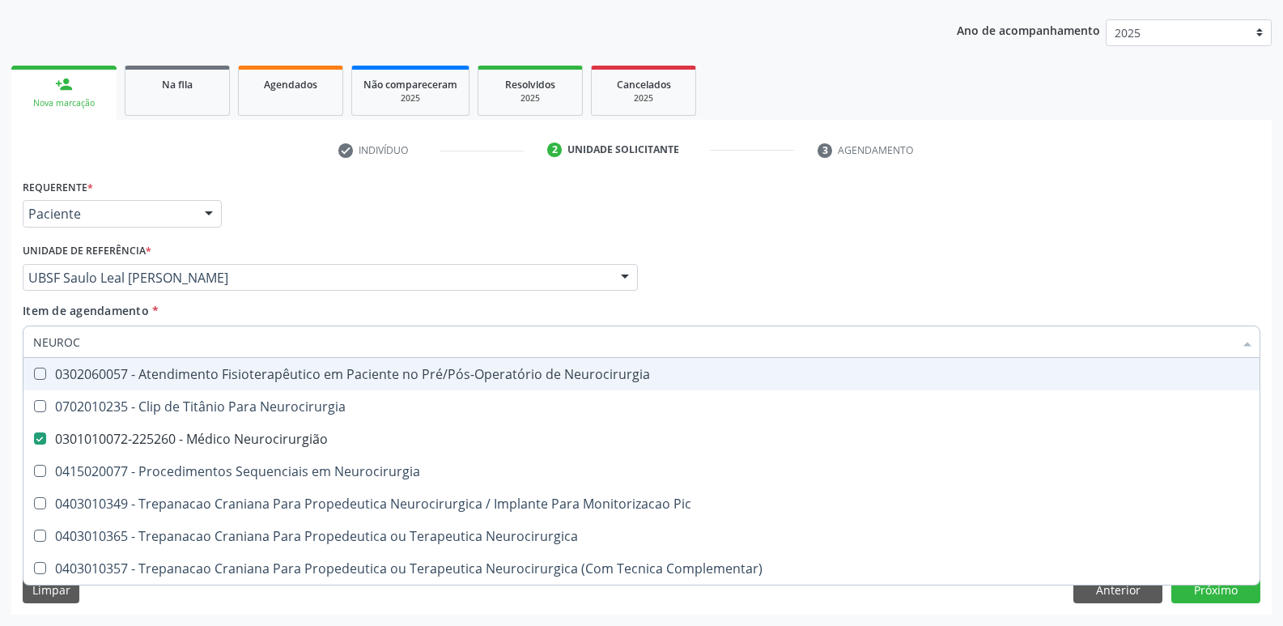
click at [538, 168] on div "check Indivíduo 2 Unidade solicitante 3 Agendamento CNS 708 6050 7226 2485 done…" at bounding box center [641, 376] width 1261 height 478
checkbox Neurocirurgia "true"
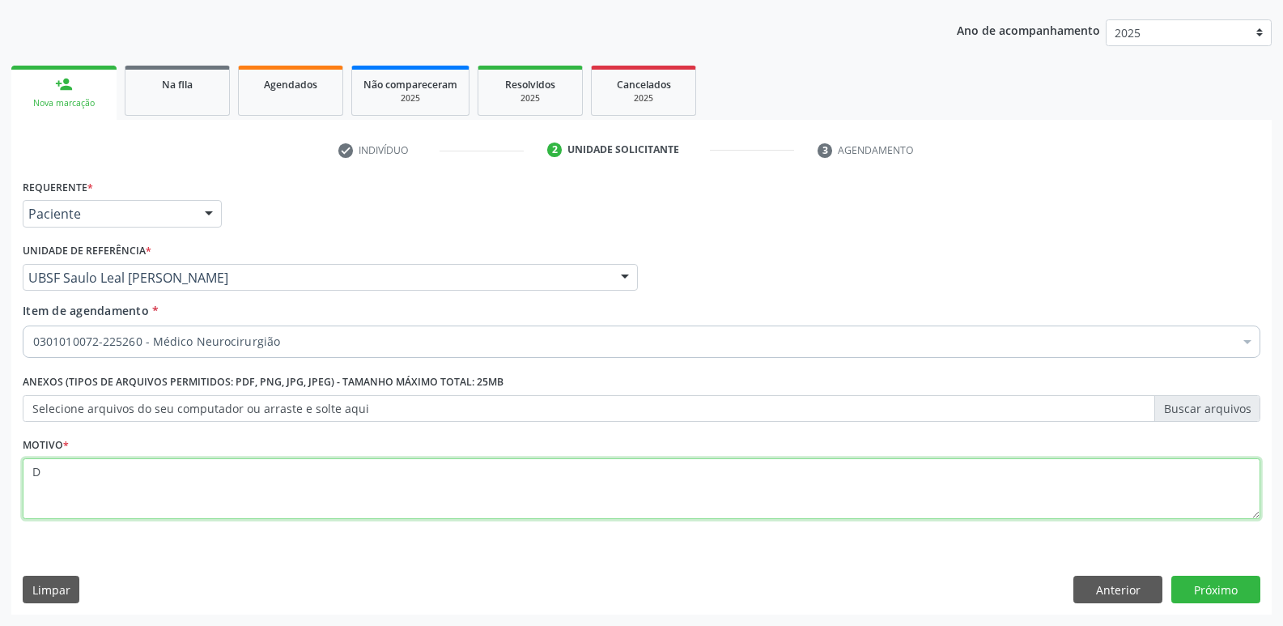
click at [348, 476] on textarea "D" at bounding box center [642, 489] width 1238 height 62
type textarea "DF"
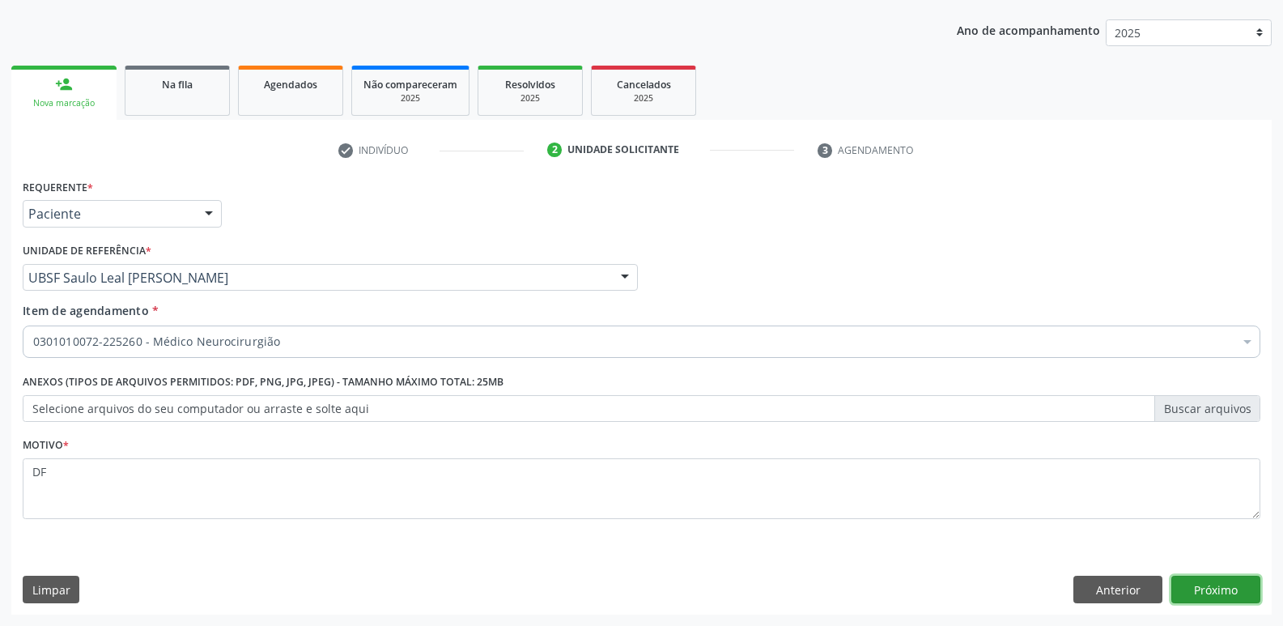
click at [1244, 577] on button "Próximo" at bounding box center [1216, 590] width 89 height 28
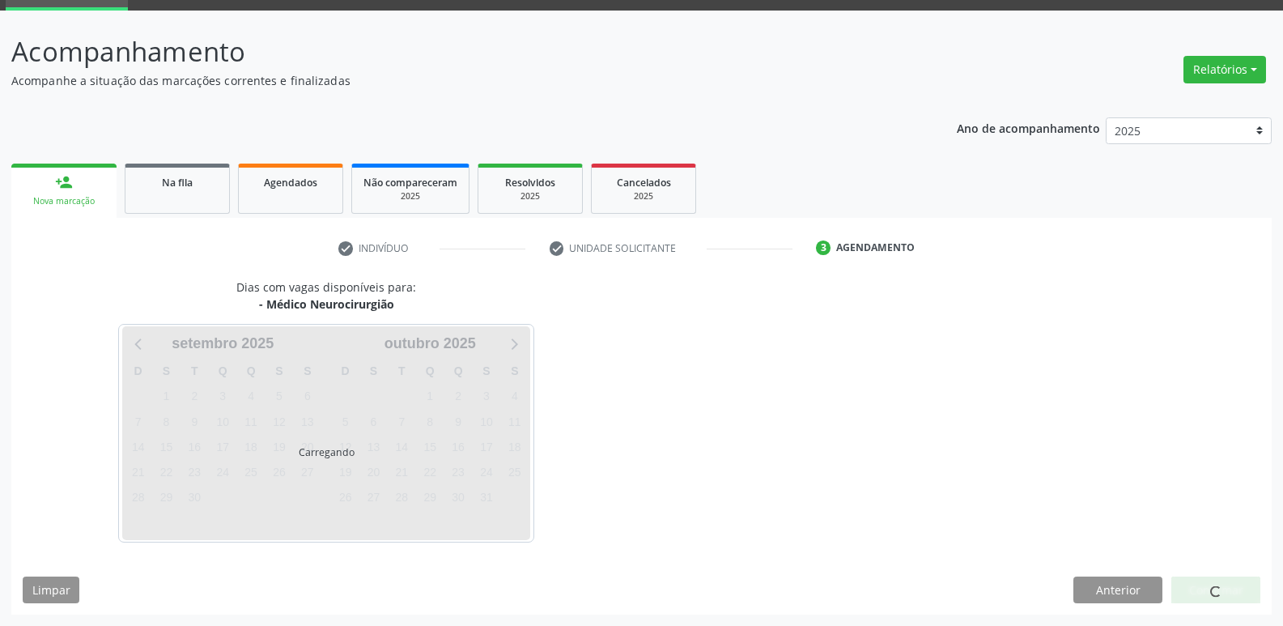
scroll to position [79, 0]
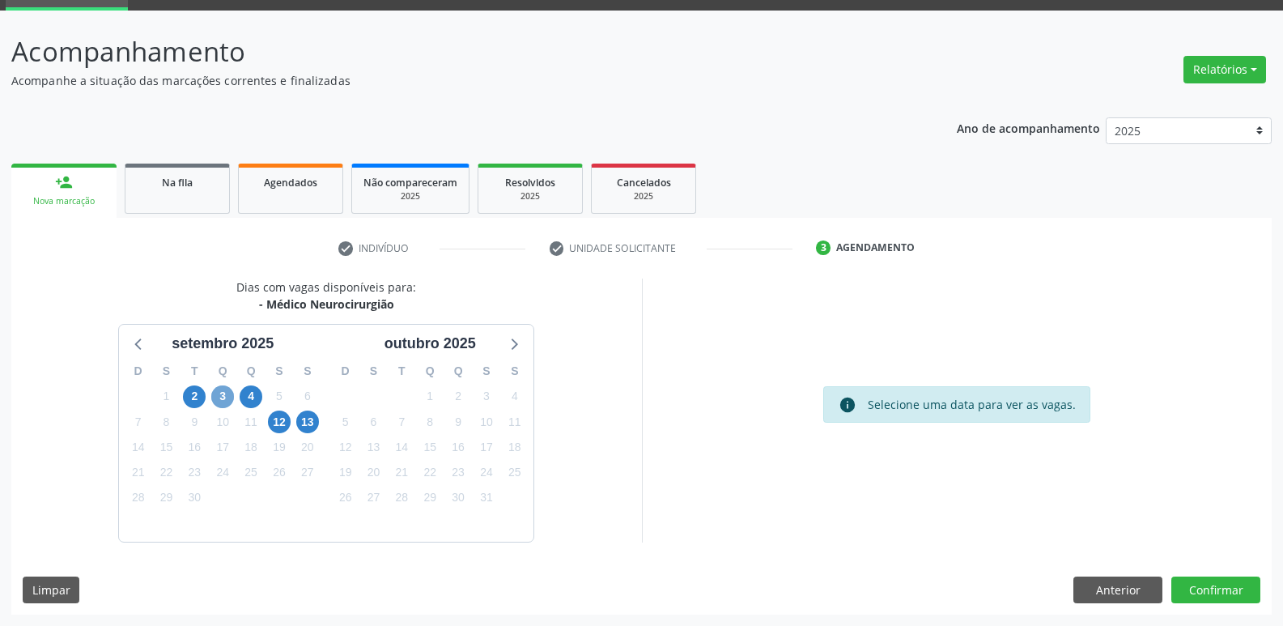
click at [220, 395] on span "3" at bounding box center [222, 396] width 23 height 23
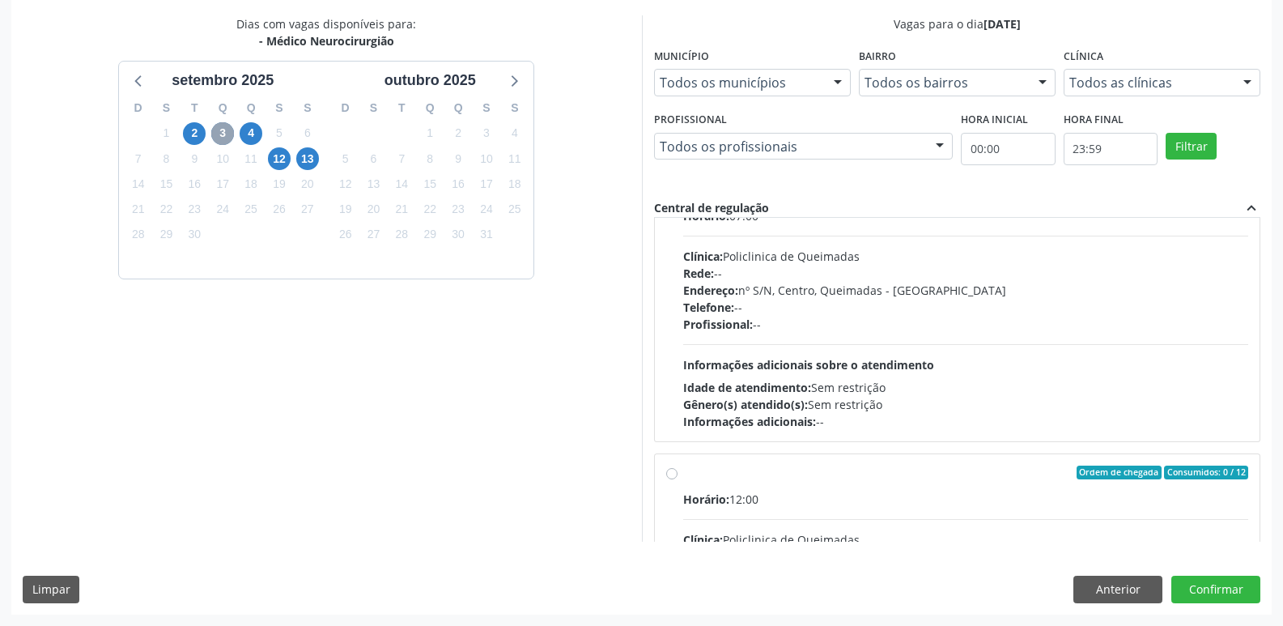
scroll to position [0, 0]
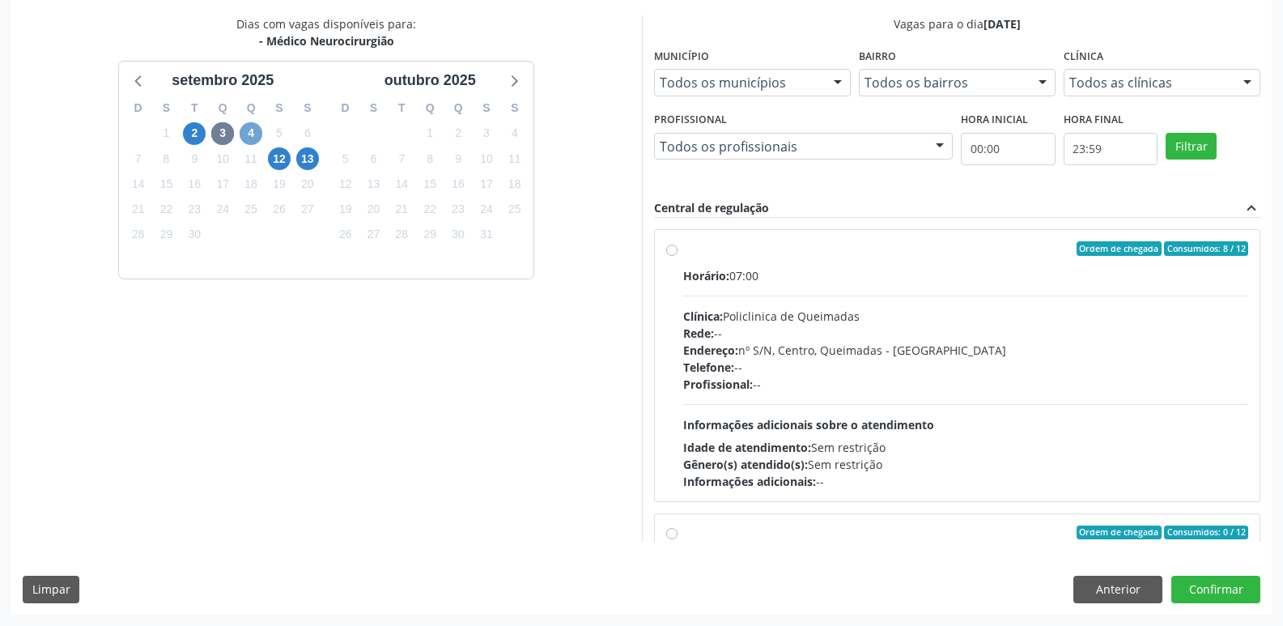
click at [255, 131] on span "4" at bounding box center [251, 133] width 23 height 23
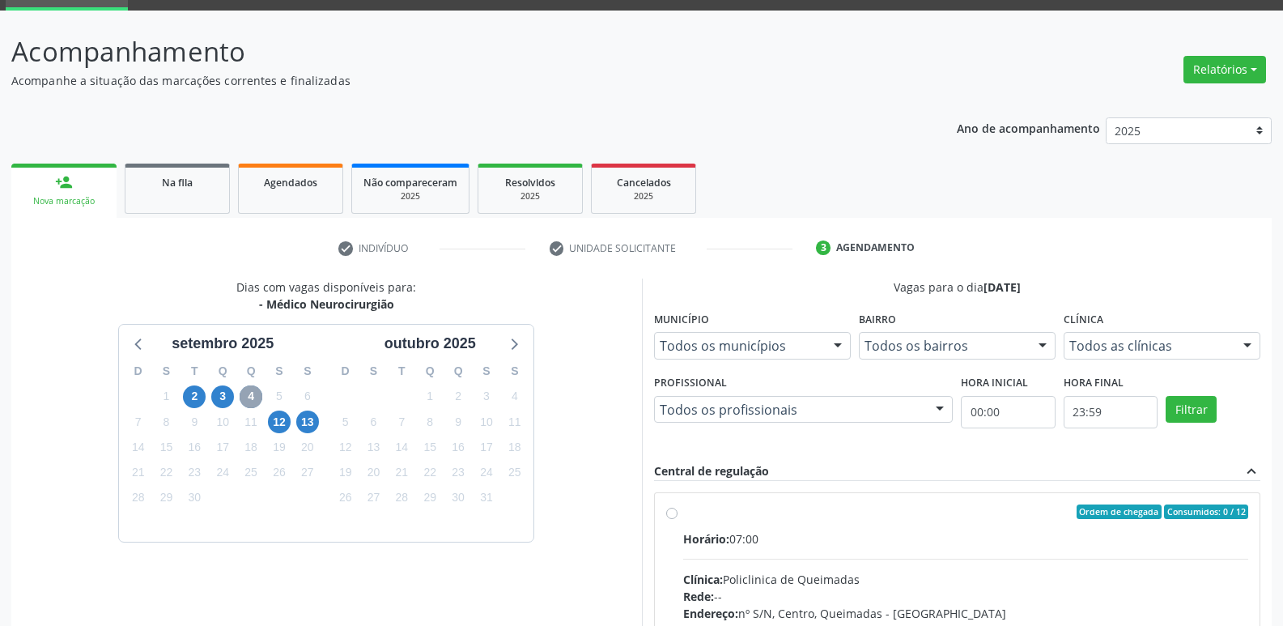
scroll to position [342, 0]
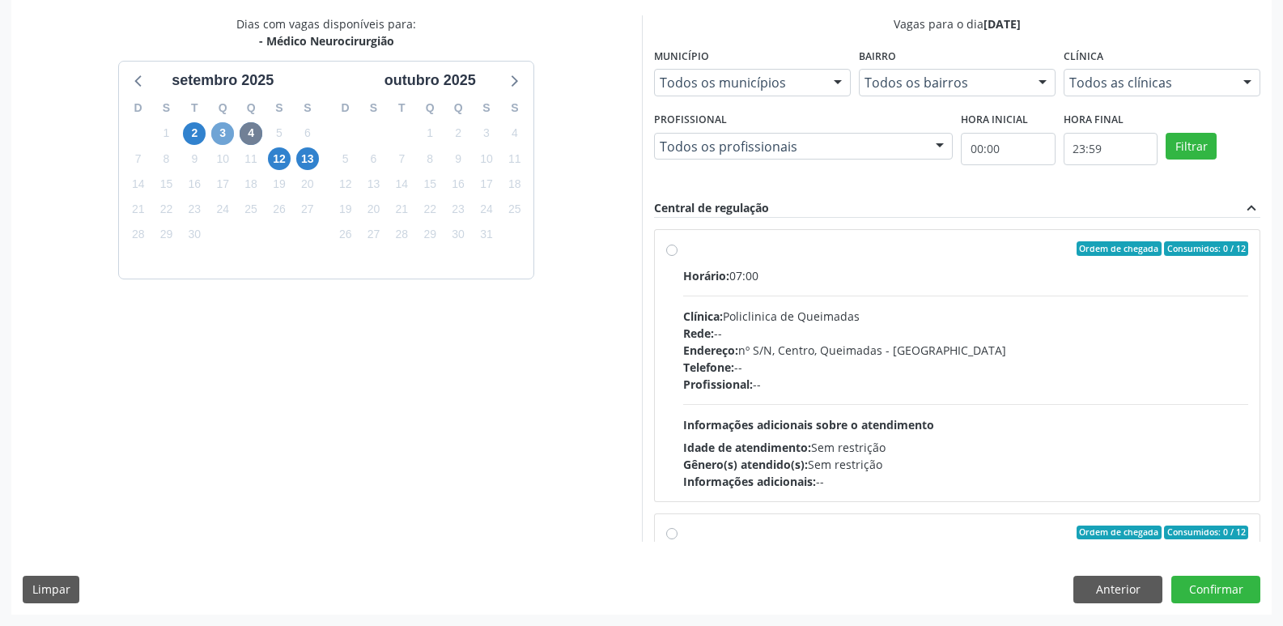
click at [218, 131] on span "3" at bounding box center [222, 133] width 23 height 23
click at [1132, 584] on button "Anterior" at bounding box center [1118, 590] width 89 height 28
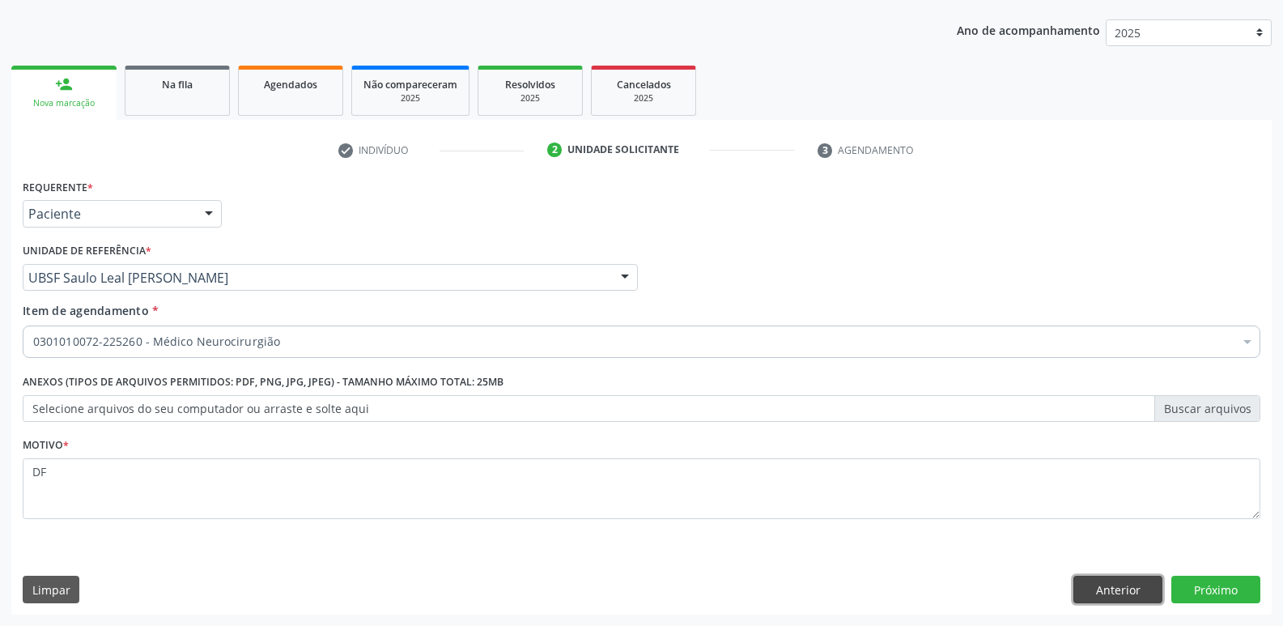
click at [1132, 584] on button "Anterior" at bounding box center [1118, 590] width 89 height 28
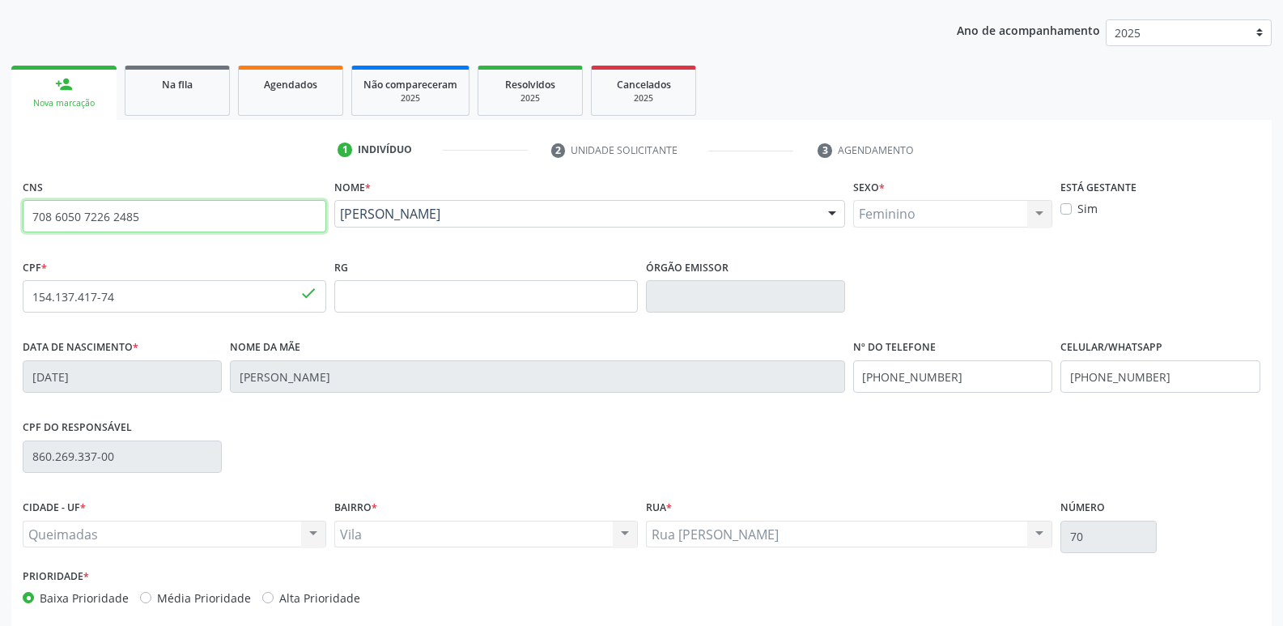
drag, startPoint x: 174, startPoint y: 211, endPoint x: 0, endPoint y: 190, distance: 175.4
click at [0, 190] on div "Acompanhamento Acompanhe a situação das marcações correntes e finalizadas Relat…" at bounding box center [641, 307] width 1283 height 789
type input "706 0088 0480 9446"
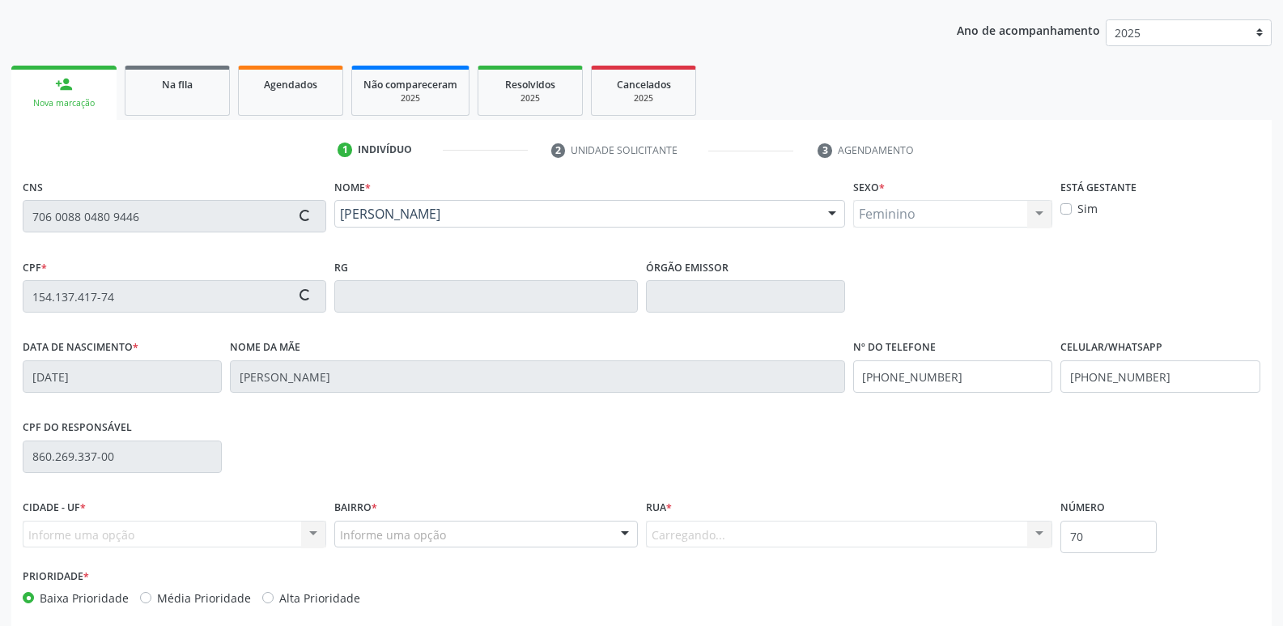
type input "062.291.354-93"
type input "[DATE]"
type input "[PERSON_NAME]"
type input "[PHONE_NUMBER]"
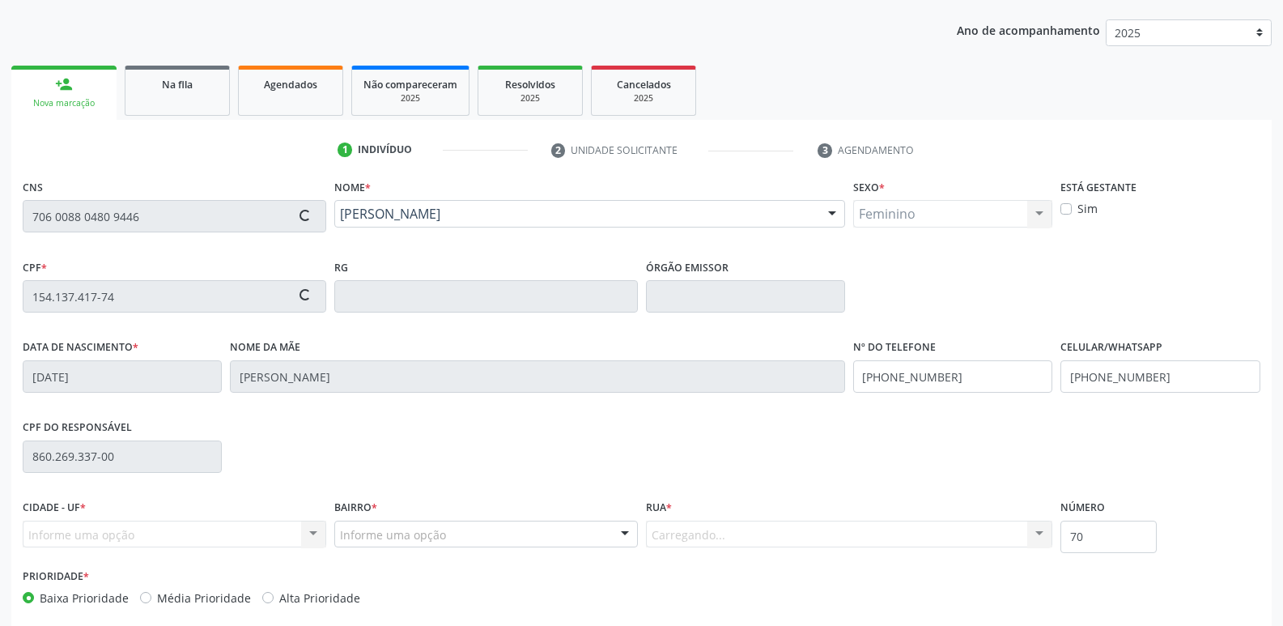
type input "135"
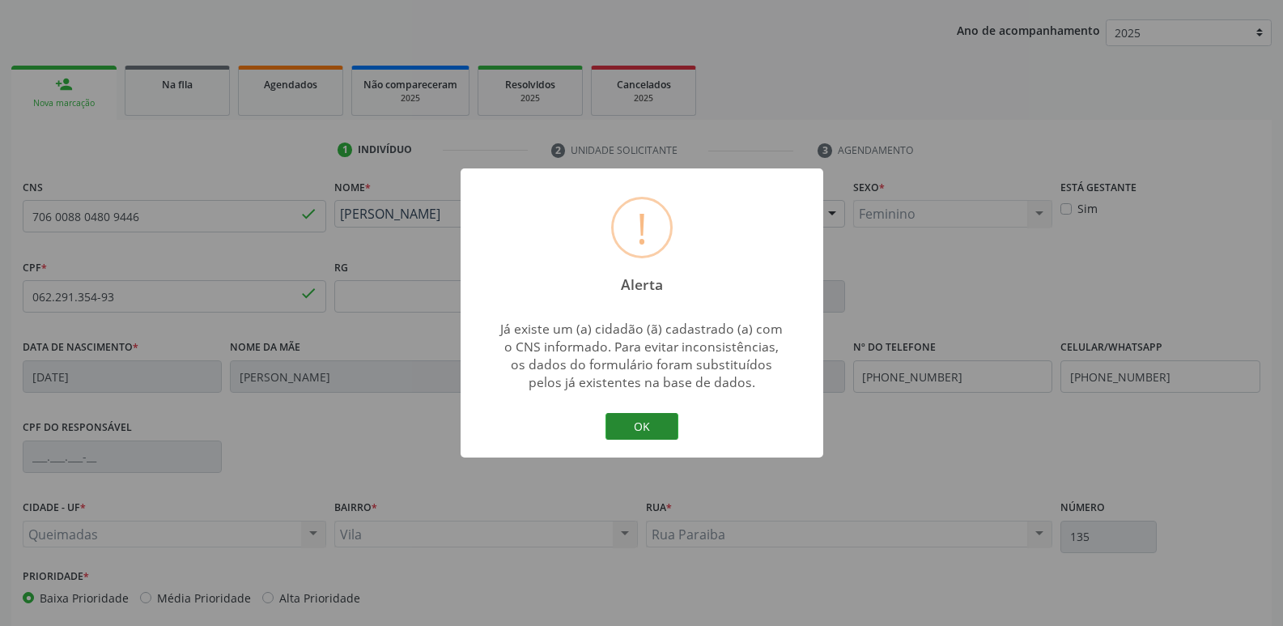
click at [651, 419] on button "OK" at bounding box center [642, 427] width 73 height 28
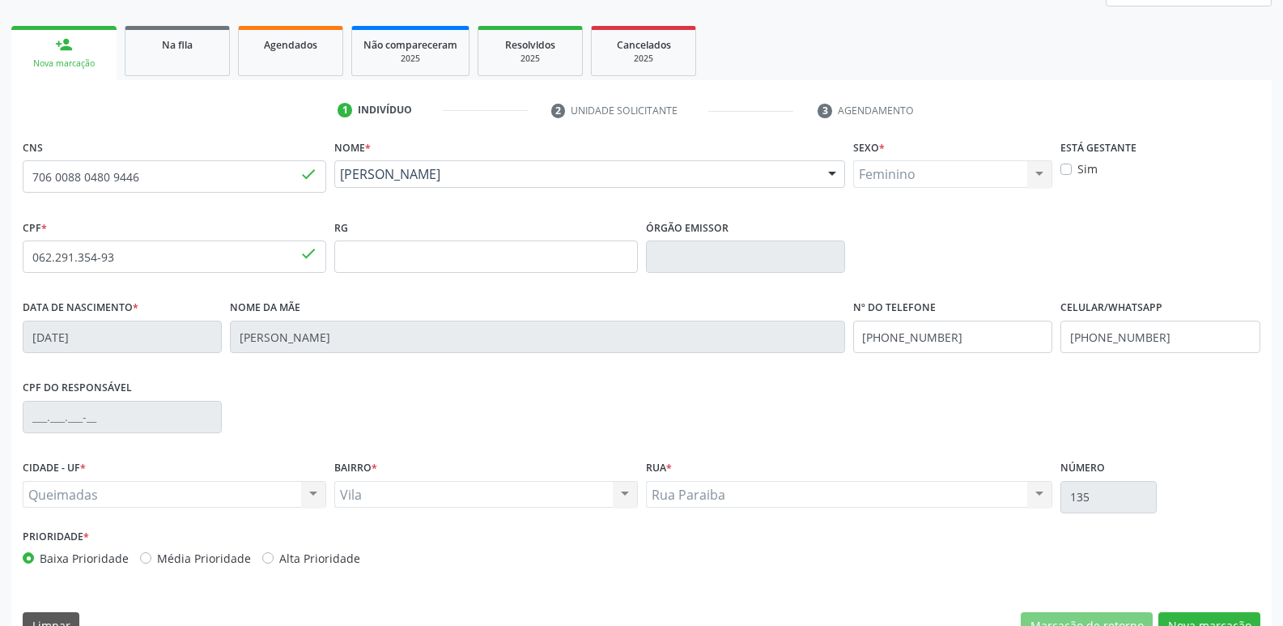
scroll to position [252, 0]
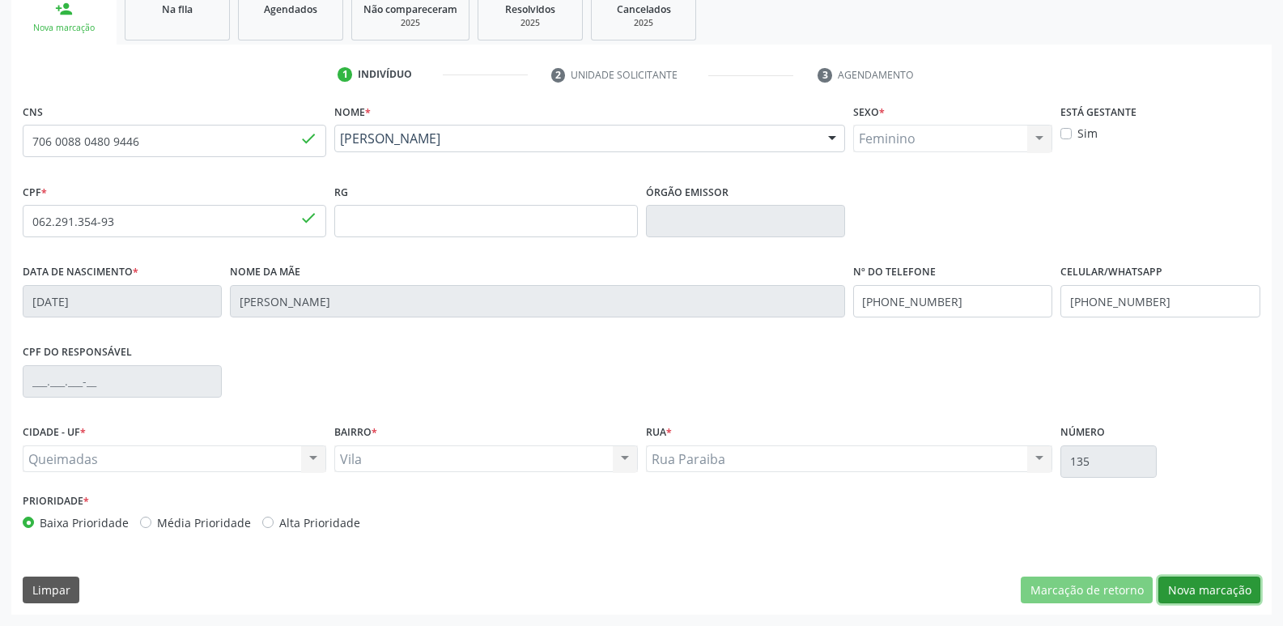
click at [1227, 581] on button "Nova marcação" at bounding box center [1210, 591] width 102 height 28
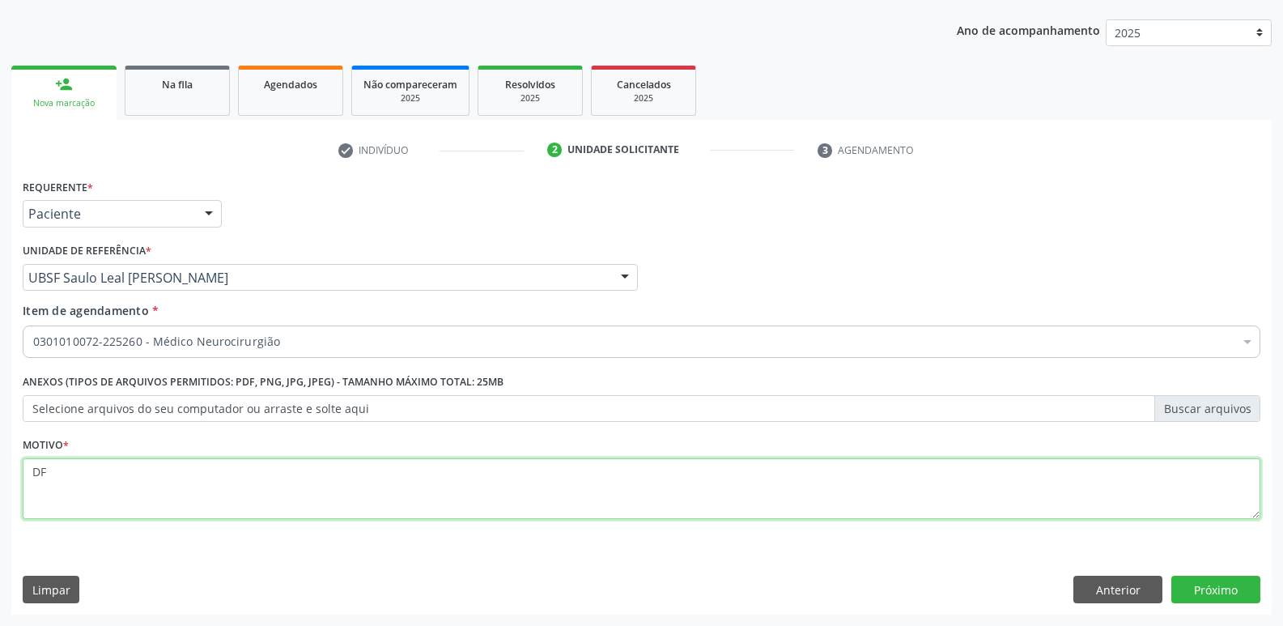
drag, startPoint x: 162, startPoint y: 461, endPoint x: 0, endPoint y: 476, distance: 162.7
click at [0, 476] on div "Acompanhamento Acompanhe a situação das marcações correntes e finalizadas Relat…" at bounding box center [641, 269] width 1283 height 713
paste textarea "AVALIAÇÃO"
type textarea "AVALIAÇÃO"
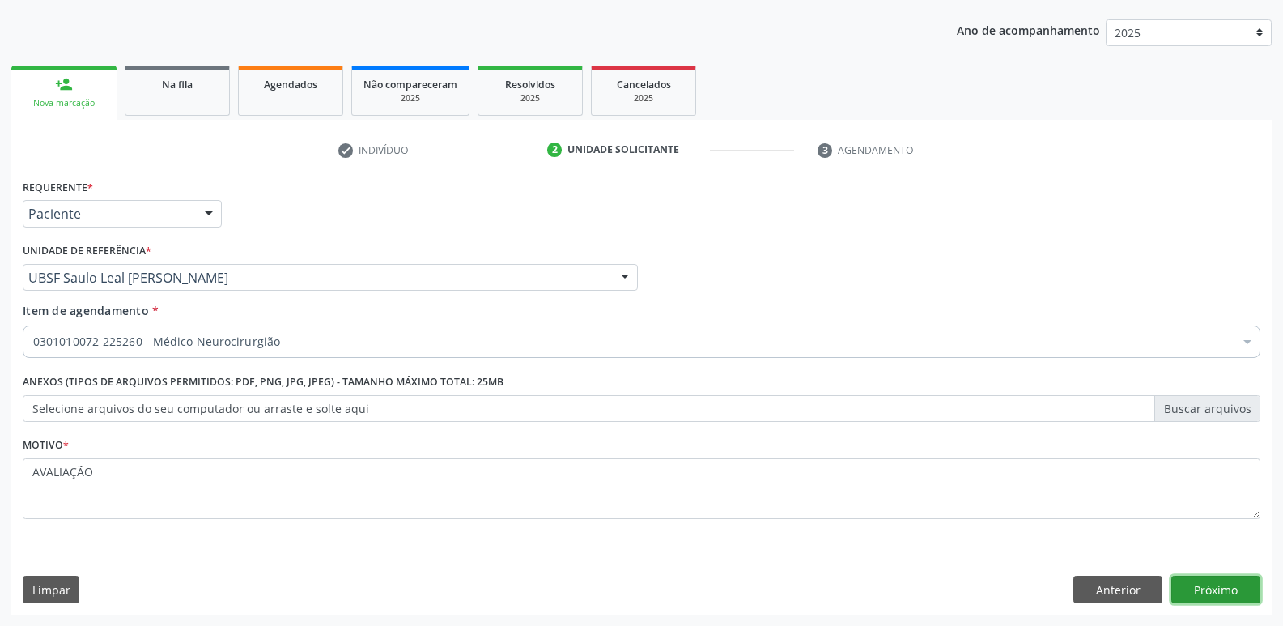
click at [1217, 591] on button "Próximo" at bounding box center [1216, 590] width 89 height 28
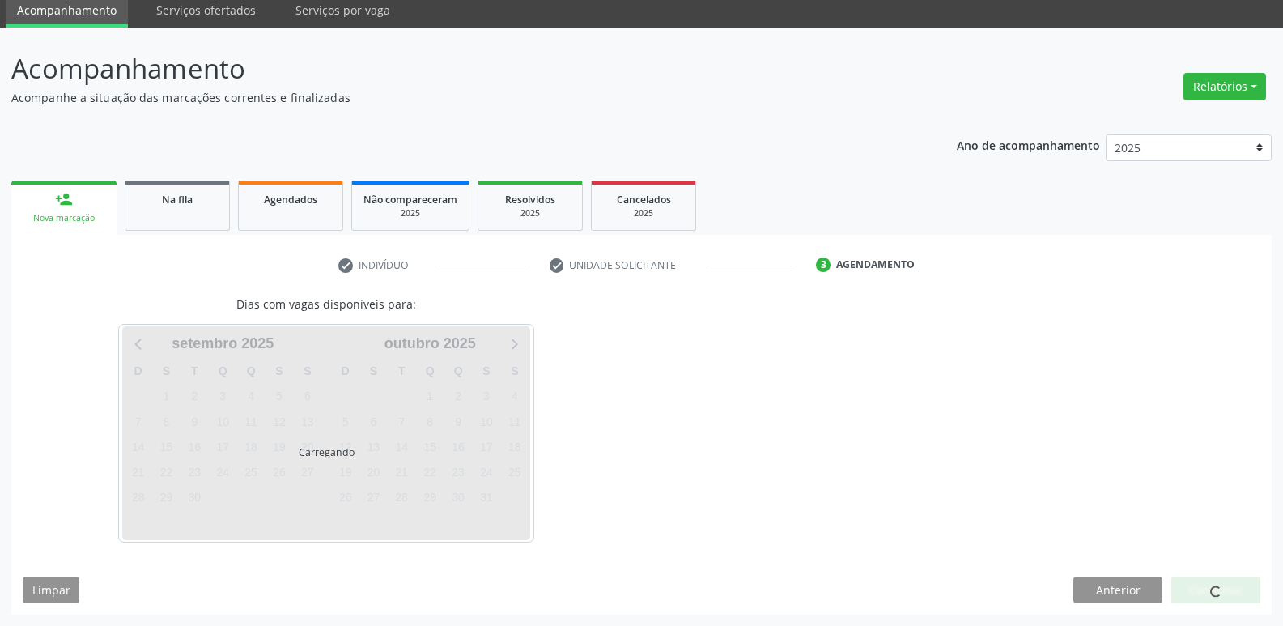
scroll to position [62, 0]
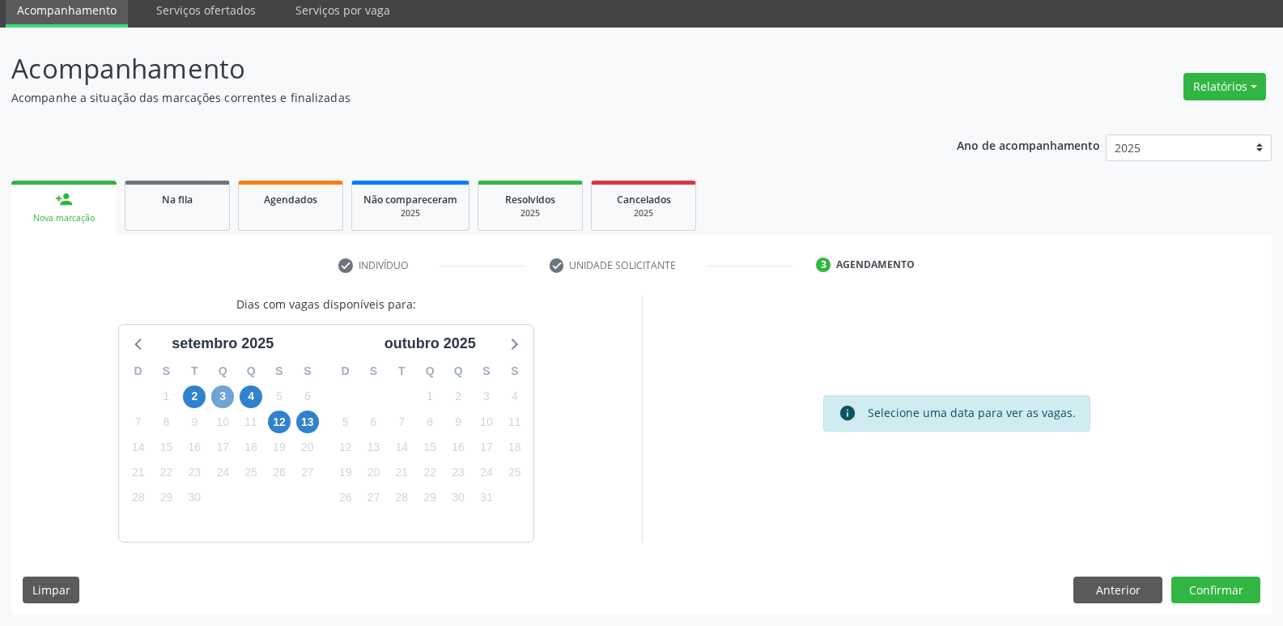
click at [224, 394] on span "3" at bounding box center [222, 396] width 23 height 23
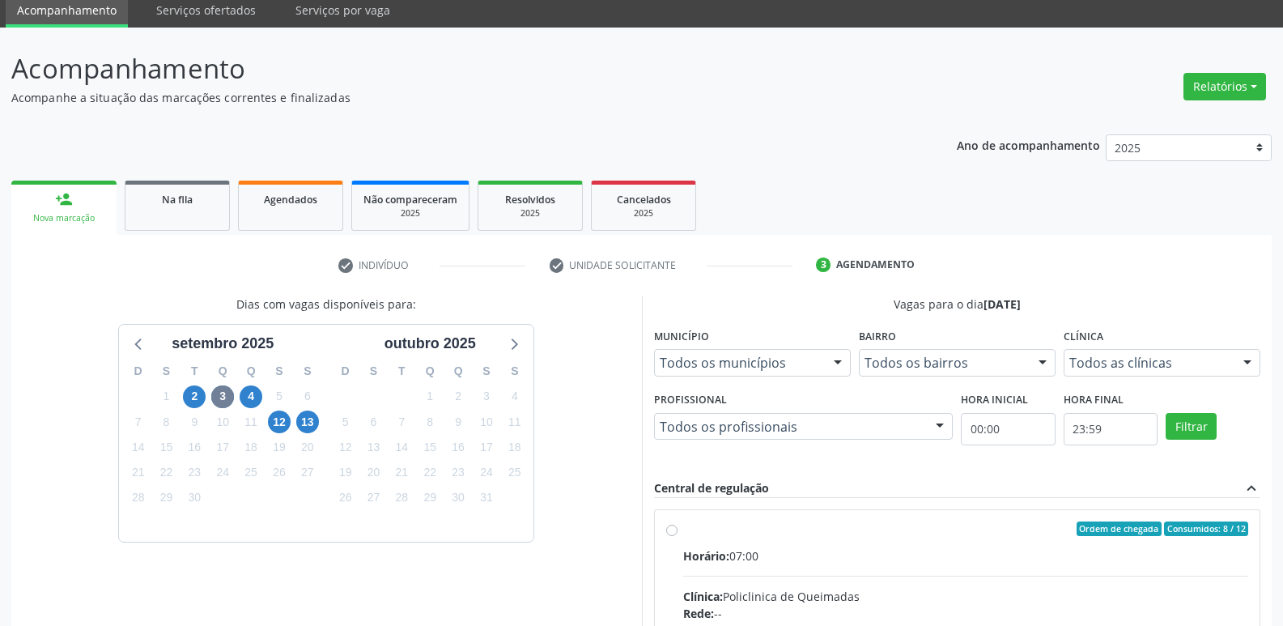
radio input "true"
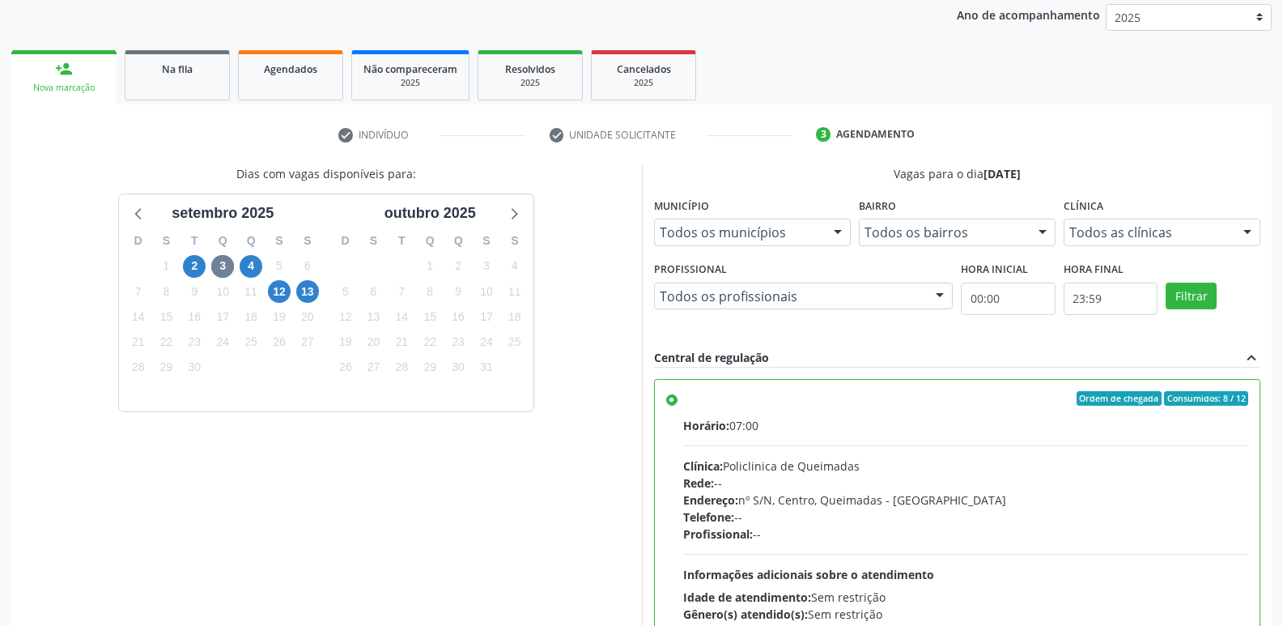
scroll to position [342, 0]
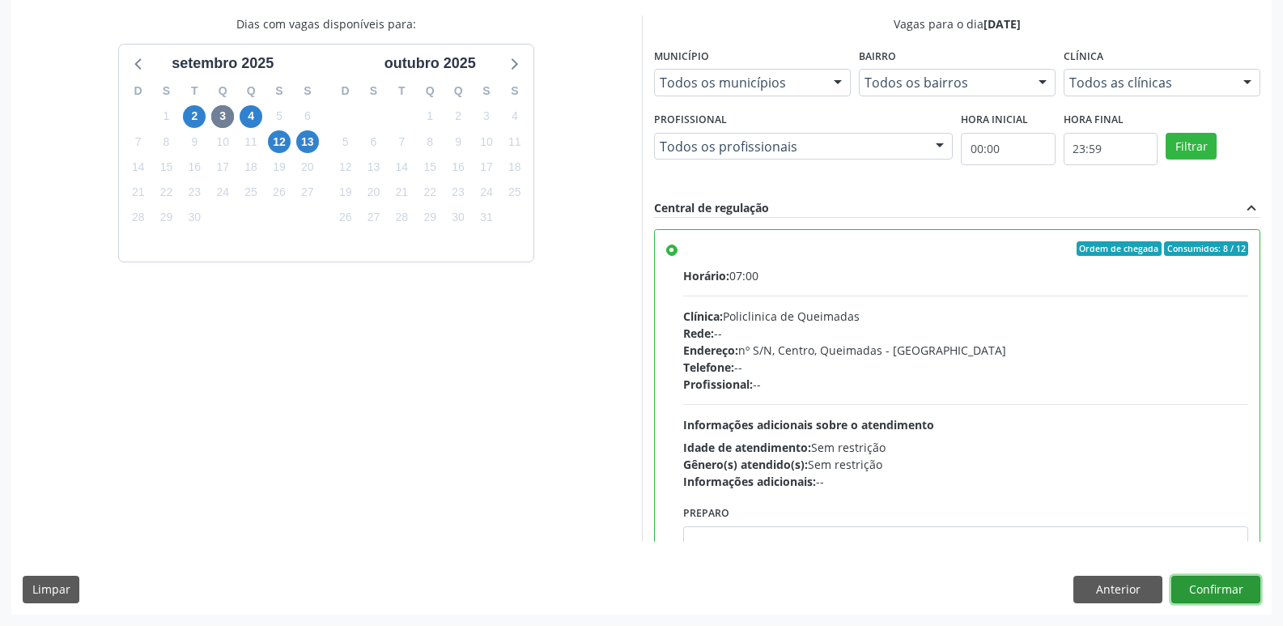
click at [1219, 578] on button "Confirmar" at bounding box center [1216, 590] width 89 height 28
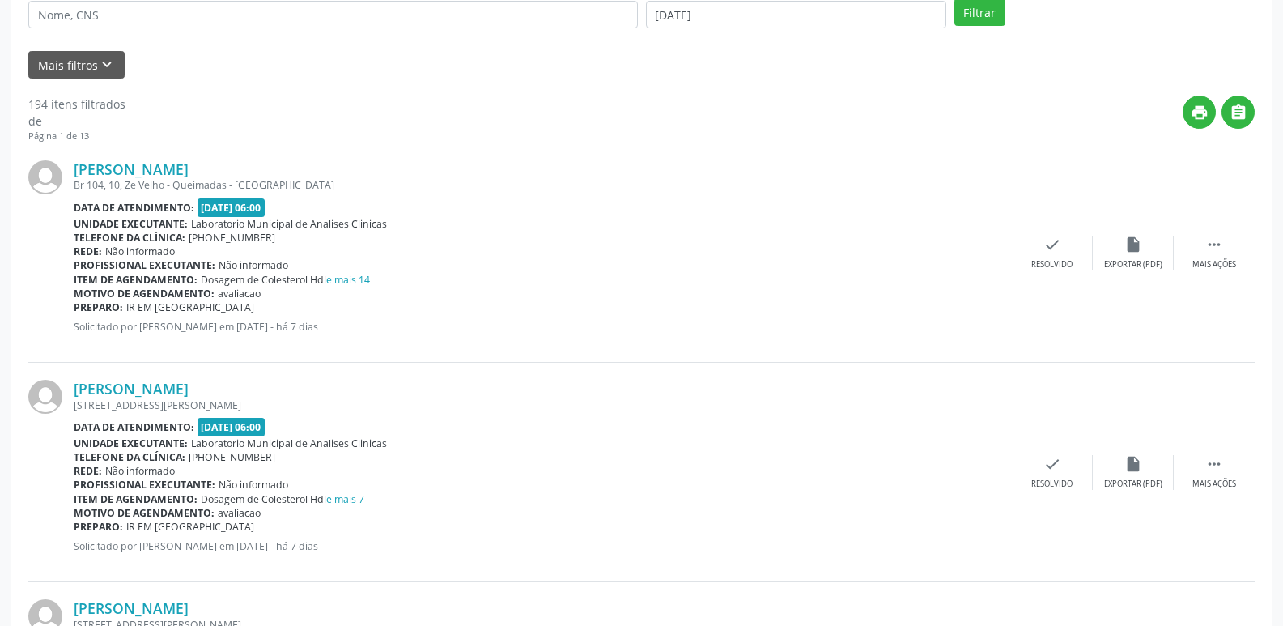
scroll to position [0, 0]
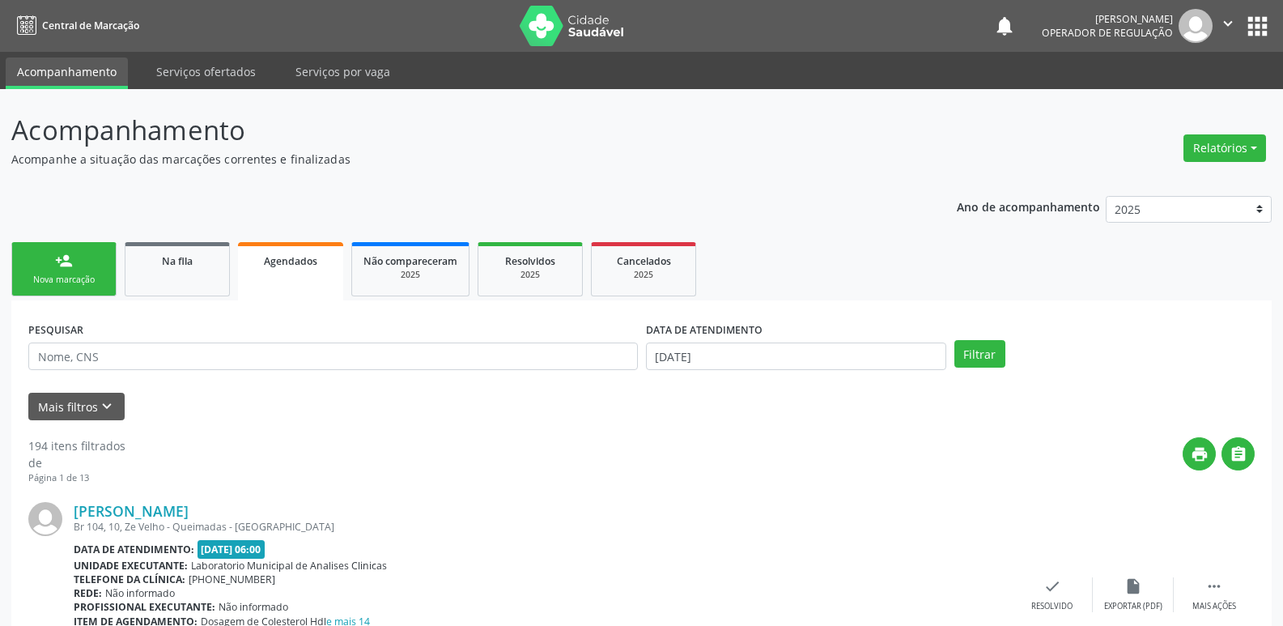
click at [79, 283] on div "Nova marcação" at bounding box center [63, 280] width 81 height 12
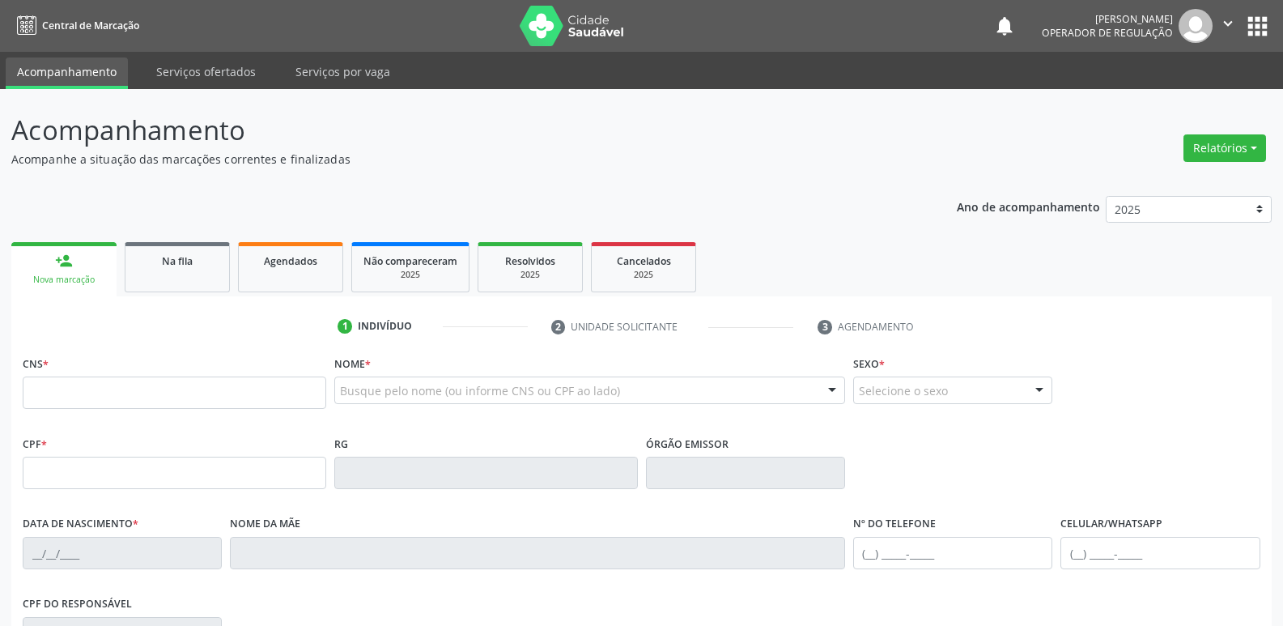
click at [1253, 33] on button "apps" at bounding box center [1258, 26] width 28 height 28
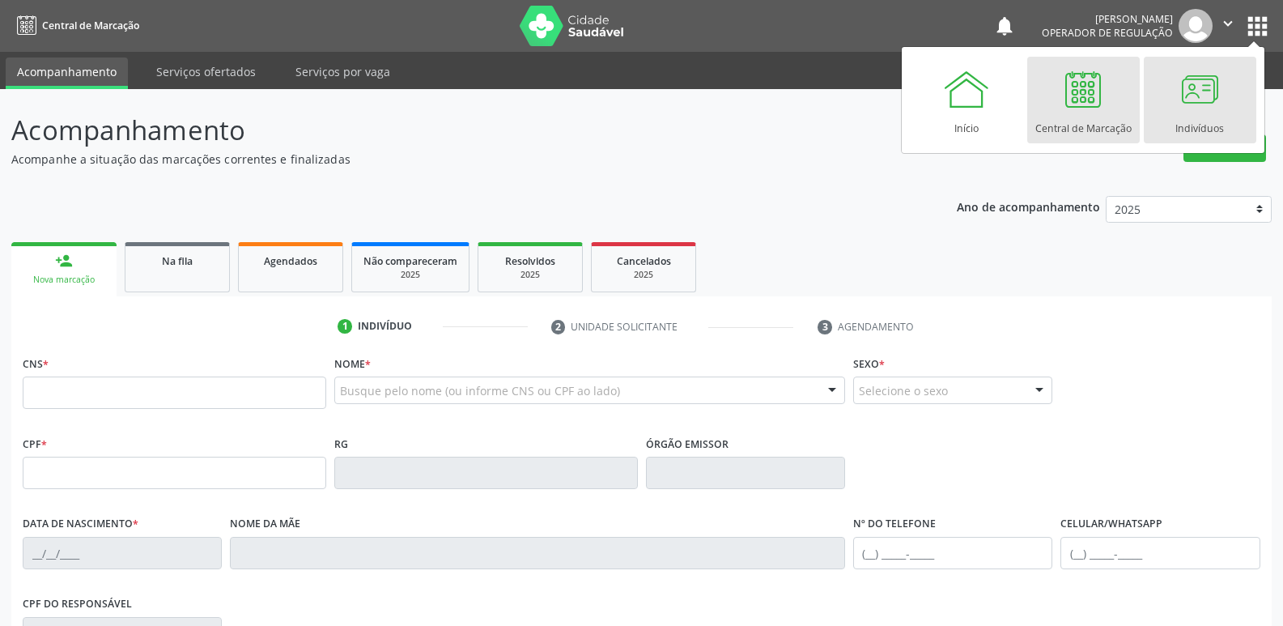
click at [1194, 100] on div at bounding box center [1200, 89] width 49 height 49
